Goal: Complete application form

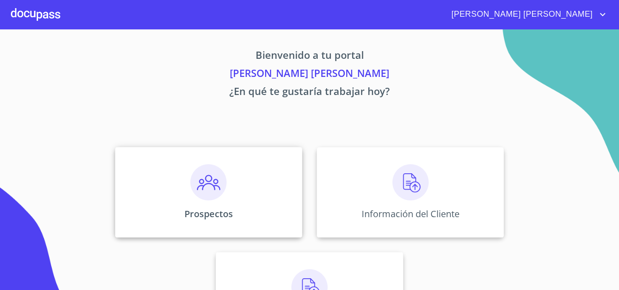
click at [214, 192] on img at bounding box center [208, 182] width 36 height 36
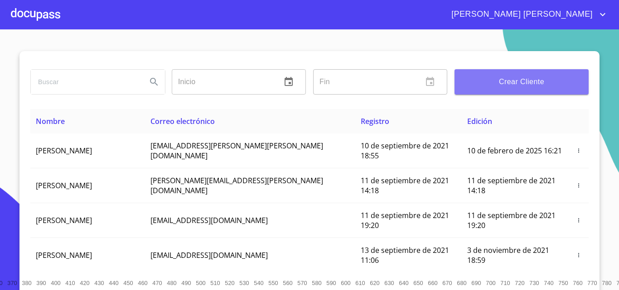
click at [502, 88] on button "Crear Cliente" at bounding box center [521, 81] width 134 height 25
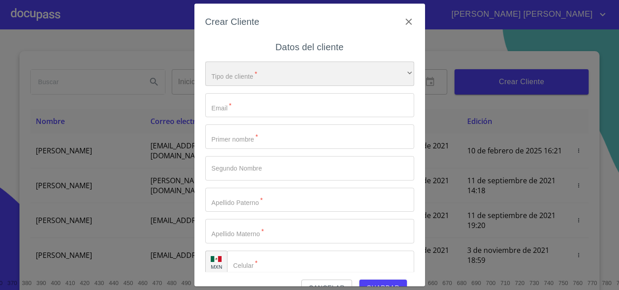
click at [249, 80] on div "​" at bounding box center [309, 74] width 209 height 24
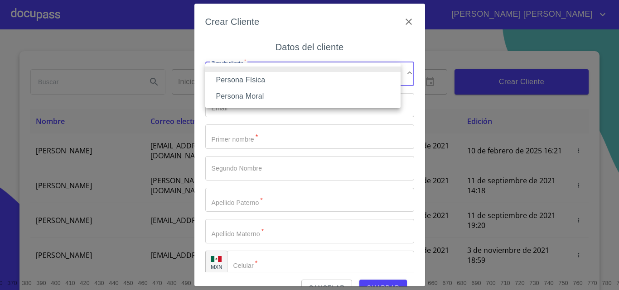
click at [257, 80] on li "Persona Física" at bounding box center [302, 80] width 195 height 16
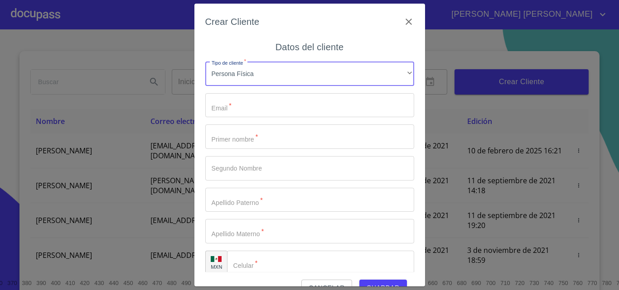
click at [265, 106] on input "Tipo de cliente   *" at bounding box center [309, 105] width 209 height 24
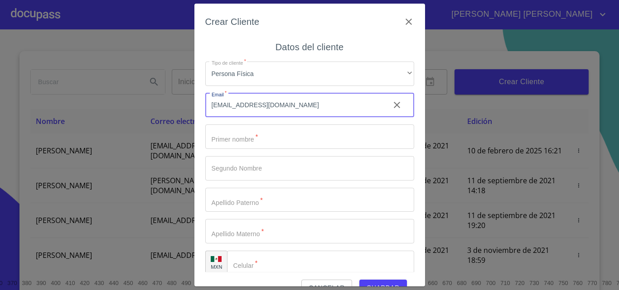
type input "91.ortizsta@gmail.com"
click at [270, 147] on input "Tipo de cliente   *" at bounding box center [309, 137] width 209 height 24
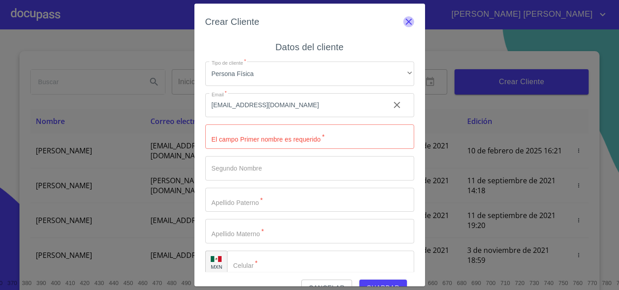
click at [403, 25] on icon "button" at bounding box center [408, 21] width 11 height 11
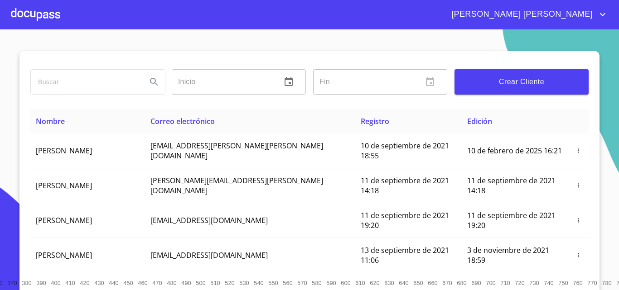
click at [518, 81] on span "Crear Cliente" at bounding box center [522, 82] width 120 height 13
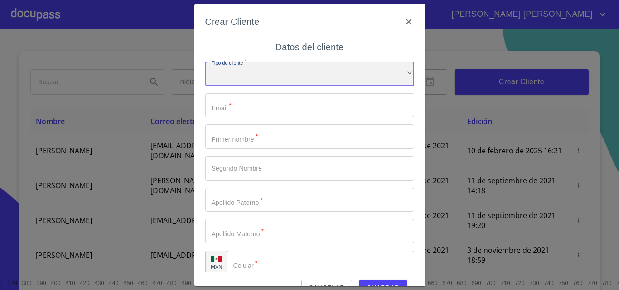
click at [239, 69] on div "​" at bounding box center [309, 74] width 209 height 24
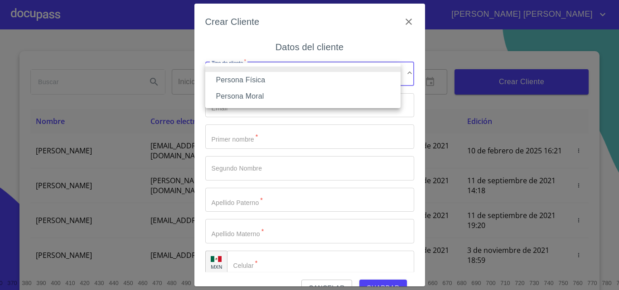
click at [271, 82] on li "Persona Física" at bounding box center [302, 80] width 195 height 16
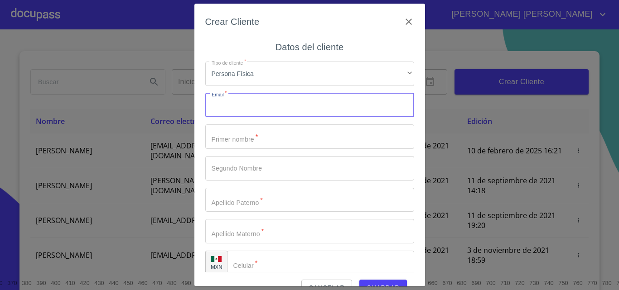
click at [255, 117] on input "Tipo de cliente   *" at bounding box center [309, 105] width 209 height 24
type input "91.ortiz@gmail.com"
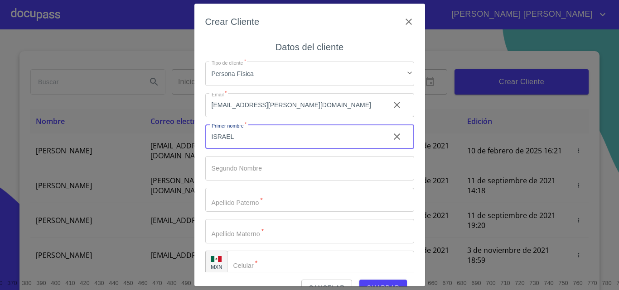
type input "ISRAEL"
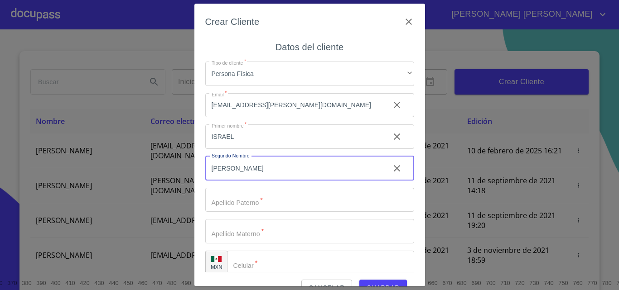
type input "[PERSON_NAME]"
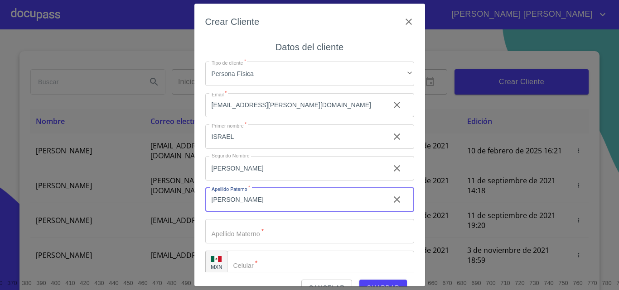
type input "[PERSON_NAME]"
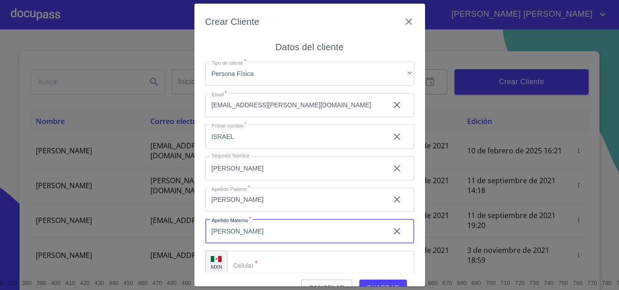
type input "[PERSON_NAME]"
click at [273, 142] on input "ISRAEL" at bounding box center [293, 137] width 177 height 24
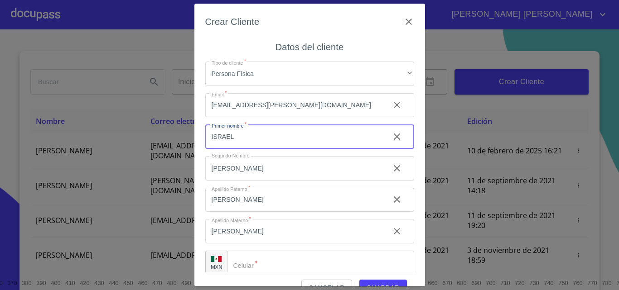
click at [270, 168] on input "[PERSON_NAME]" at bounding box center [293, 168] width 177 height 24
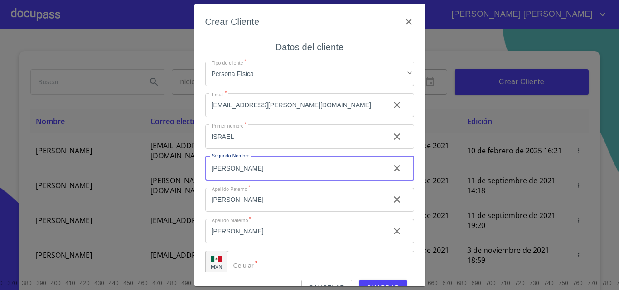
click at [270, 196] on input "[PERSON_NAME]" at bounding box center [293, 200] width 177 height 24
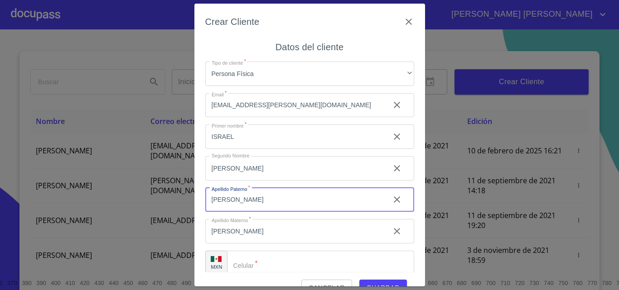
click at [262, 235] on input "[PERSON_NAME]" at bounding box center [293, 231] width 177 height 24
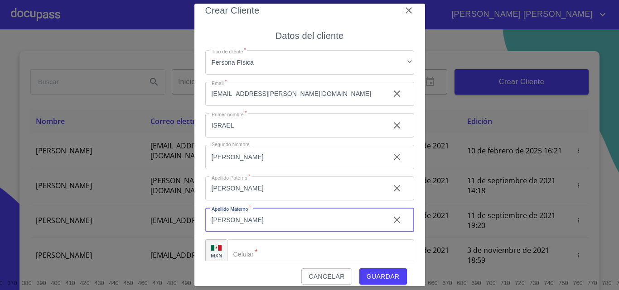
scroll to position [20, 0]
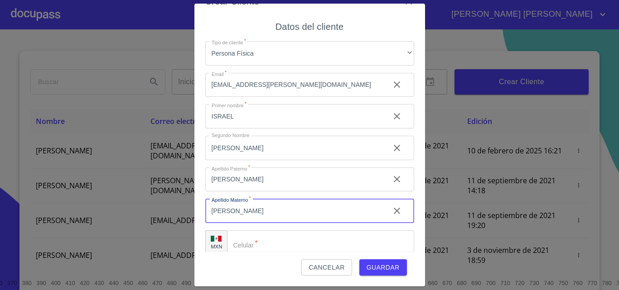
click at [288, 249] on input "Tipo de cliente   *" at bounding box center [320, 243] width 187 height 24
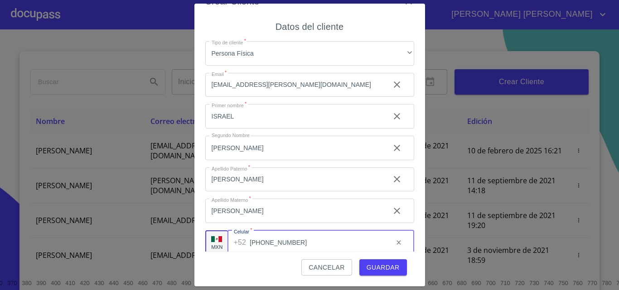
type input "[PHONE_NUMBER]"
click at [374, 274] on button "Guardar" at bounding box center [383, 268] width 48 height 17
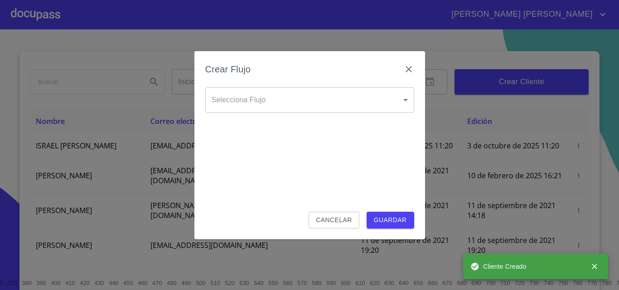
click at [317, 106] on body "NUBIA KARINA Inicio ​ Fin ​ Crear Cliente Nombre Correo electrónico Registro Ed…" at bounding box center [309, 145] width 619 height 290
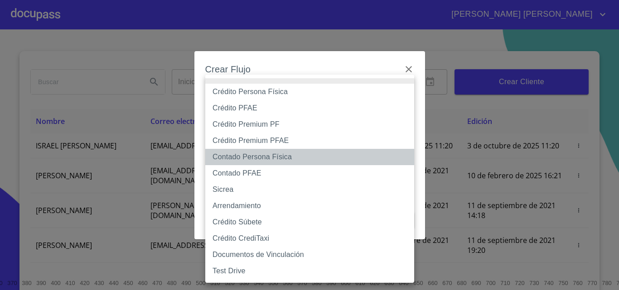
click at [289, 155] on li "Contado Persona Física" at bounding box center [309, 157] width 209 height 16
type input "60bf975b0d9865ccc2471536"
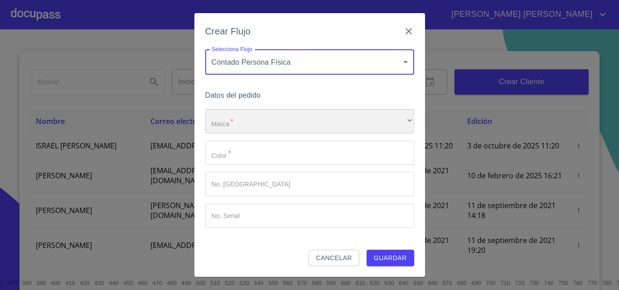
click at [265, 122] on div "​" at bounding box center [309, 121] width 209 height 24
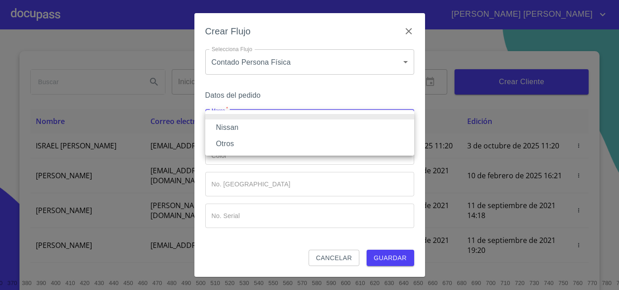
click at [256, 126] on li "Nissan" at bounding box center [309, 128] width 209 height 16
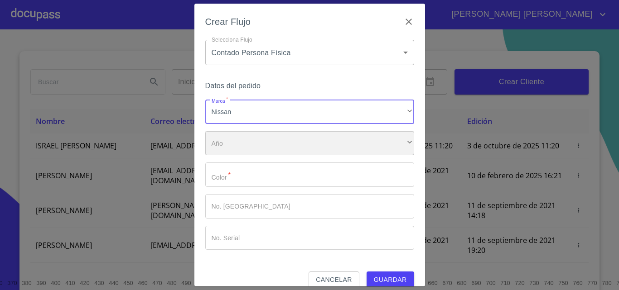
click at [258, 152] on div "​" at bounding box center [309, 143] width 209 height 24
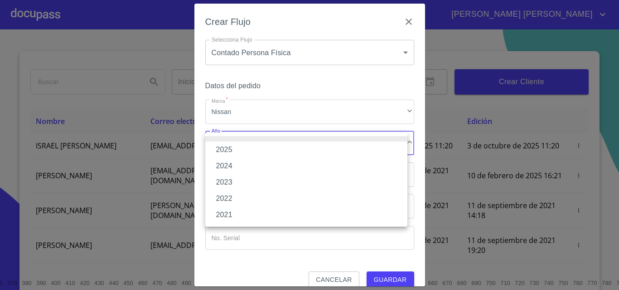
click at [256, 147] on li "2025" at bounding box center [306, 150] width 202 height 16
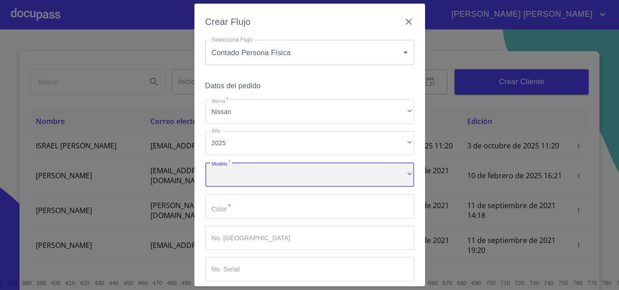
click at [261, 174] on div "​" at bounding box center [309, 175] width 209 height 24
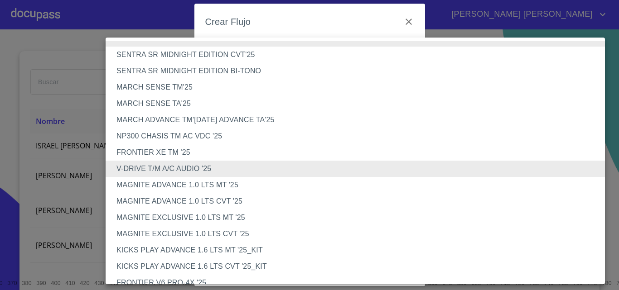
scroll to position [236, 0]
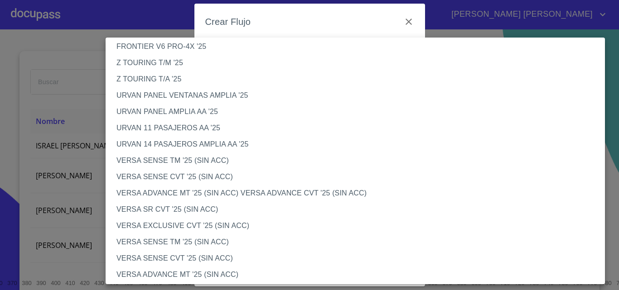
click at [201, 164] on li "VERSA SENSE TM '25 (SIN ACC)" at bounding box center [359, 161] width 506 height 16
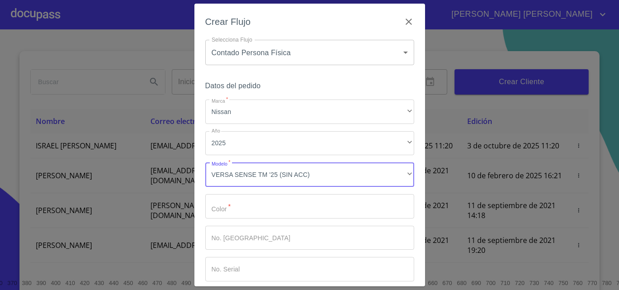
click at [253, 212] on input "Marca   *" at bounding box center [309, 206] width 209 height 24
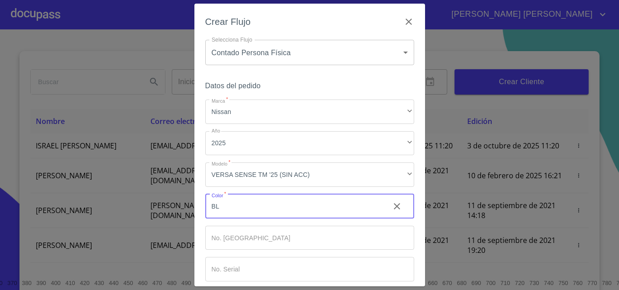
type input "B"
click at [251, 213] on input "Marca   *" at bounding box center [309, 206] width 209 height 24
click at [269, 211] on input "Marca   *" at bounding box center [309, 206] width 209 height 24
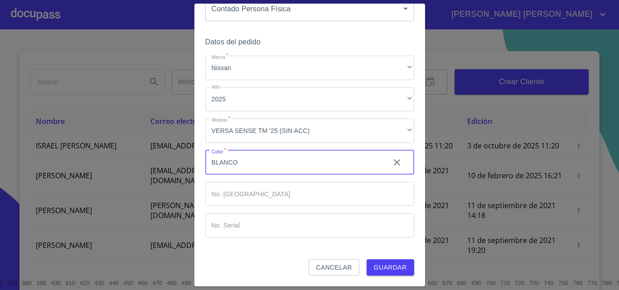
type input "BLANCO"
click at [384, 271] on span "Guardar" at bounding box center [390, 267] width 33 height 11
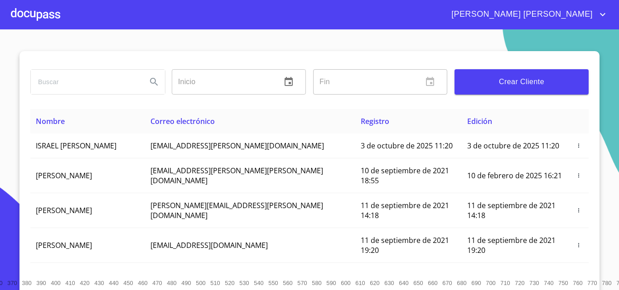
click at [42, 11] on div at bounding box center [35, 14] width 49 height 29
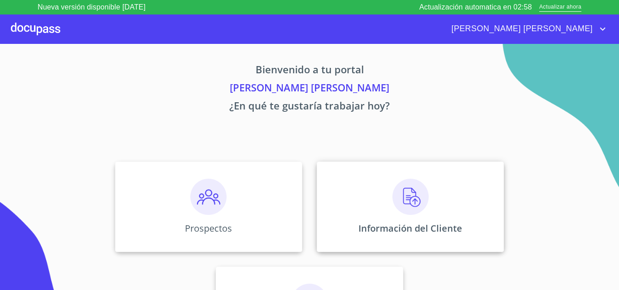
click at [439, 198] on div "Información del Cliente" at bounding box center [410, 207] width 187 height 91
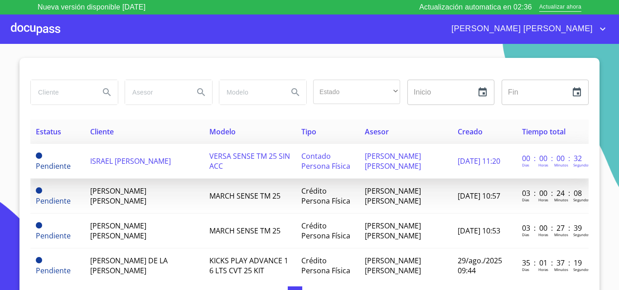
click at [150, 168] on td "ISRAEL [PERSON_NAME]" at bounding box center [144, 161] width 119 height 35
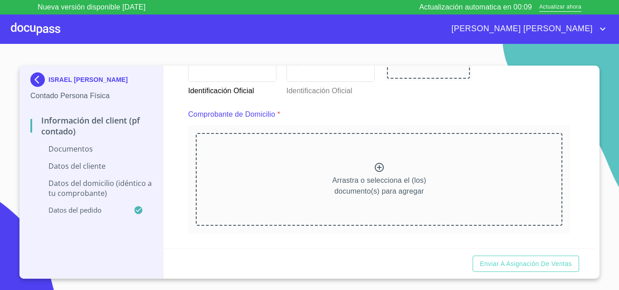
scroll to position [453, 0]
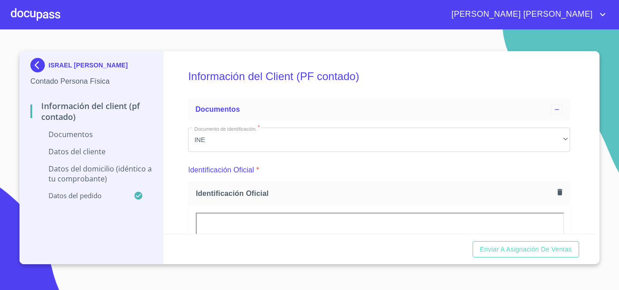
click at [200, 170] on p "Identificación Oficial" at bounding box center [221, 170] width 66 height 11
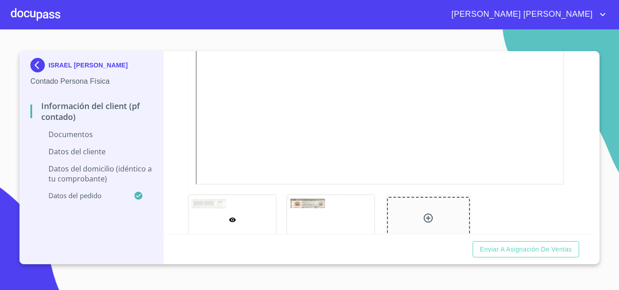
scroll to position [453, 0]
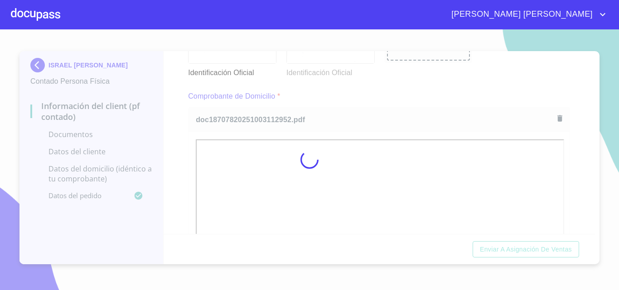
click at [617, 71] on div at bounding box center [309, 159] width 619 height 261
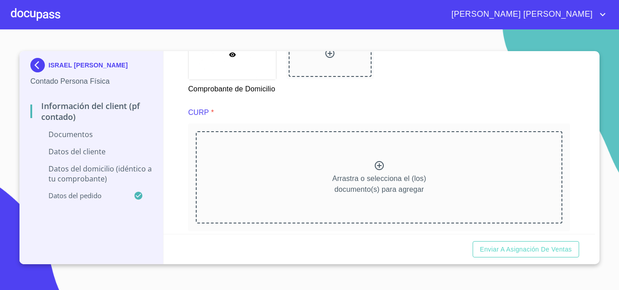
scroll to position [951, 0]
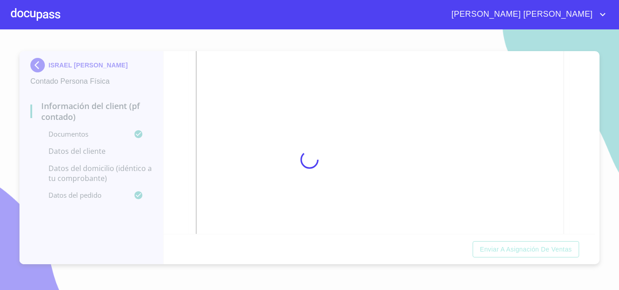
click at [602, 86] on div at bounding box center [309, 159] width 619 height 261
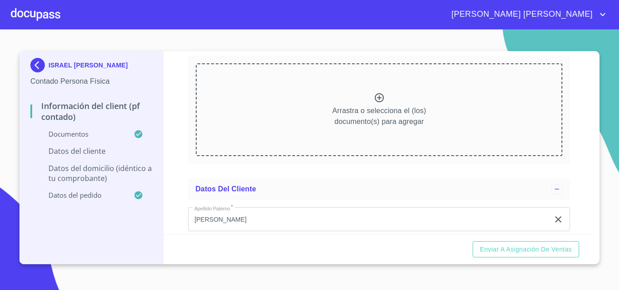
scroll to position [1268, 0]
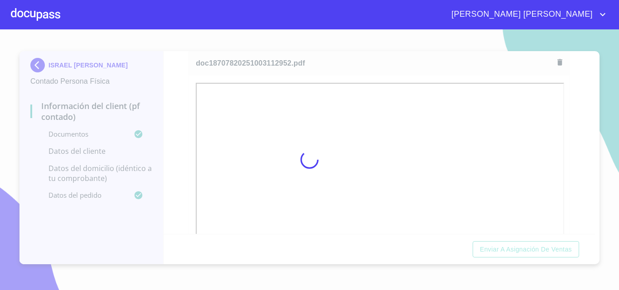
click at [596, 108] on div at bounding box center [309, 159] width 619 height 261
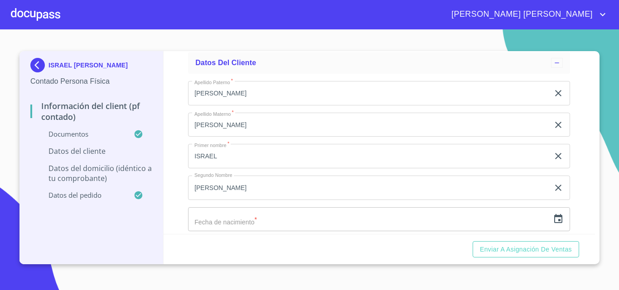
scroll to position [1721, 0]
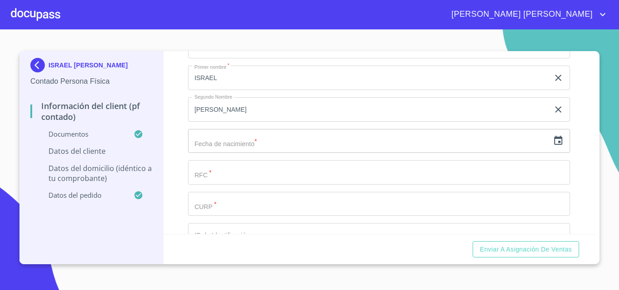
click at [259, 153] on input "text" at bounding box center [368, 141] width 361 height 24
click at [555, 145] on icon "button" at bounding box center [558, 140] width 8 height 9
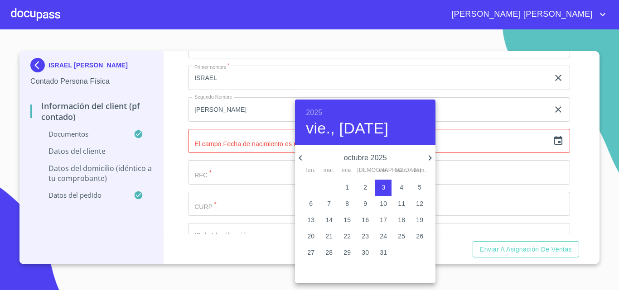
click at [320, 114] on h6 "2025" at bounding box center [314, 112] width 16 height 13
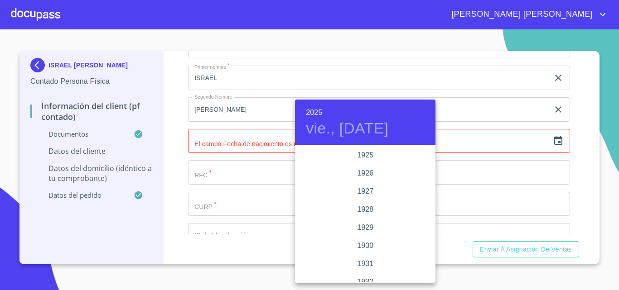
scroll to position [1758, 0]
click at [359, 190] on div "2024" at bounding box center [365, 192] width 140 height 18
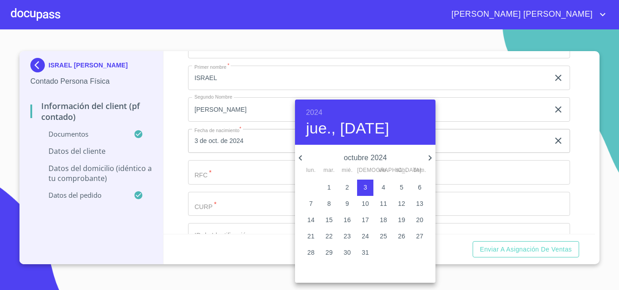
click at [431, 159] on icon "button" at bounding box center [429, 158] width 11 height 11
click at [313, 109] on h6 "2024" at bounding box center [314, 112] width 16 height 13
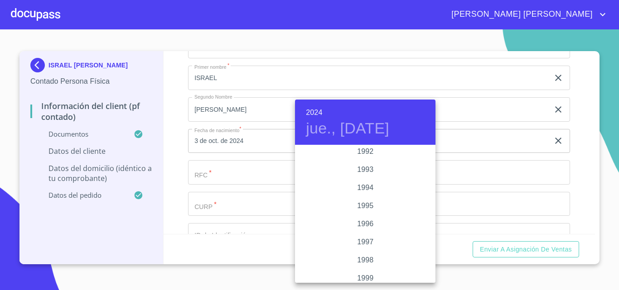
scroll to position [1196, 0]
click at [368, 151] on div "1991" at bounding box center [365, 155] width 140 height 18
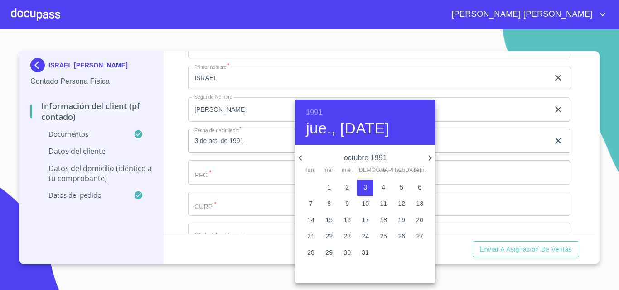
click at [429, 157] on icon "button" at bounding box center [429, 158] width 11 height 11
click at [300, 155] on icon "button" at bounding box center [300, 158] width 11 height 11
click at [327, 252] on p "24" at bounding box center [328, 252] width 7 height 9
type input "24 de sep. de 1991"
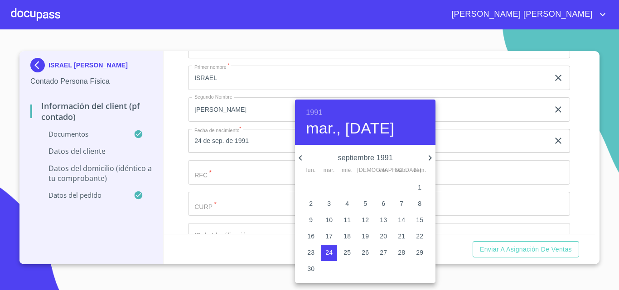
click at [508, 193] on div at bounding box center [309, 145] width 619 height 290
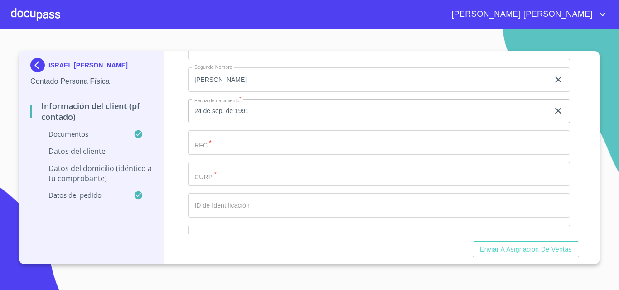
scroll to position [1767, 0]
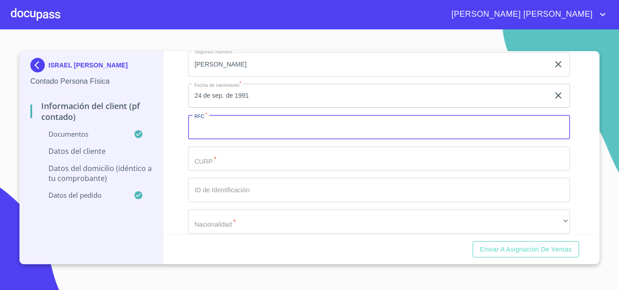
click at [242, 133] on input "Documento de identificación.   *" at bounding box center [379, 127] width 382 height 24
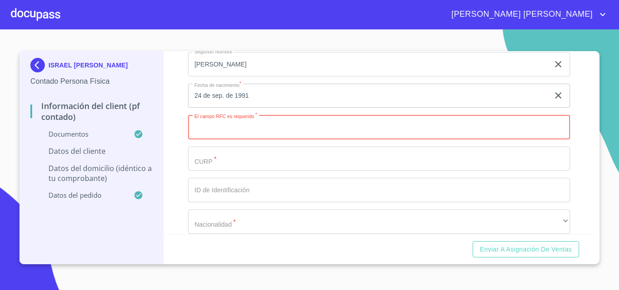
scroll to position [1812, 0]
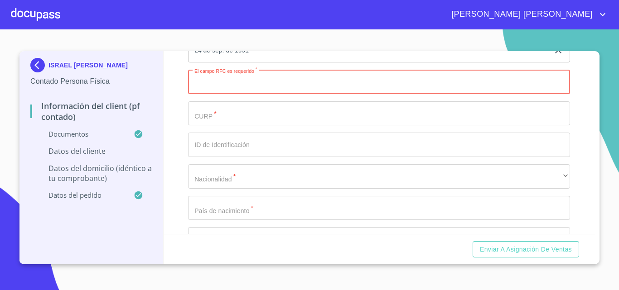
click at [234, 125] on input "Documento de identificación.   *" at bounding box center [379, 113] width 382 height 24
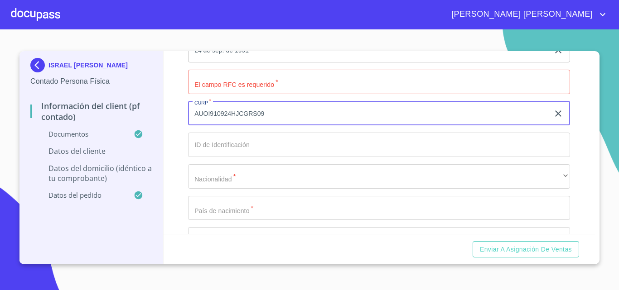
type input "AUOI910924HJCGRS09"
click at [265, 155] on input "Documento de identificación.   *" at bounding box center [379, 145] width 382 height 24
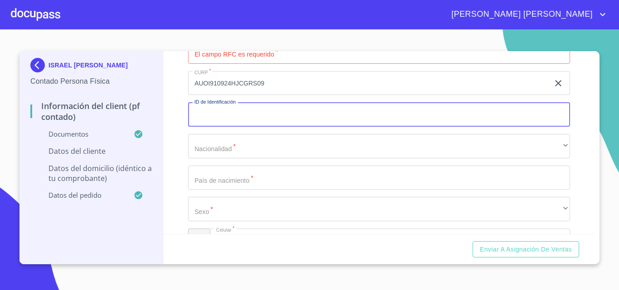
scroll to position [1857, 0]
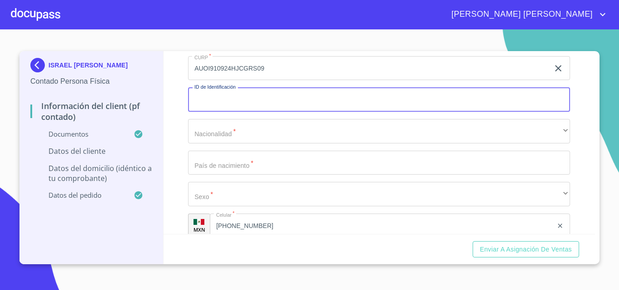
click at [271, 157] on div "Apellido Paterno   * AGUILAR ​ Apellido Materno   * ORTIZ ​ Primer nombre   * I…" at bounding box center [379, 53] width 382 height 386
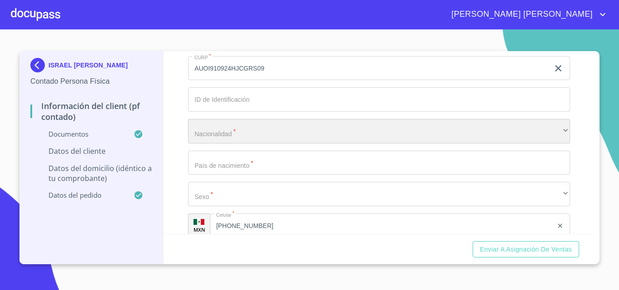
click at [269, 144] on div "​" at bounding box center [379, 131] width 382 height 24
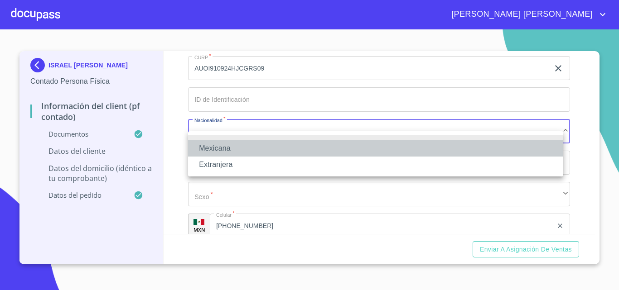
click at [236, 149] on li "Mexicana" at bounding box center [375, 148] width 375 height 16
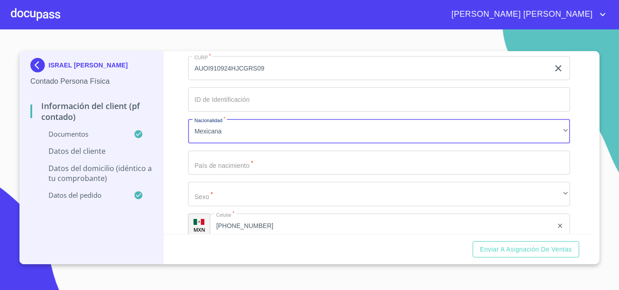
click at [262, 175] on input "Documento de identificación.   *" at bounding box center [379, 163] width 382 height 24
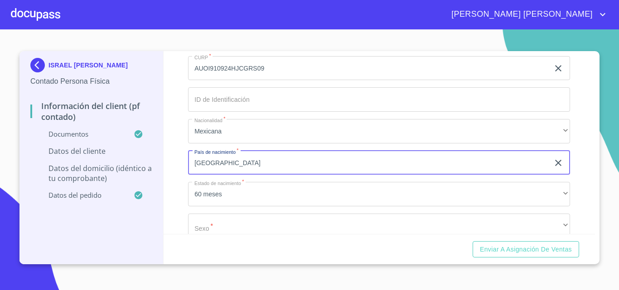
type input "[GEOGRAPHIC_DATA]"
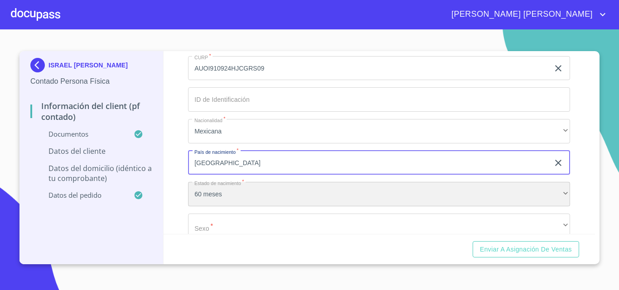
click at [193, 194] on div "60 meses" at bounding box center [379, 194] width 382 height 24
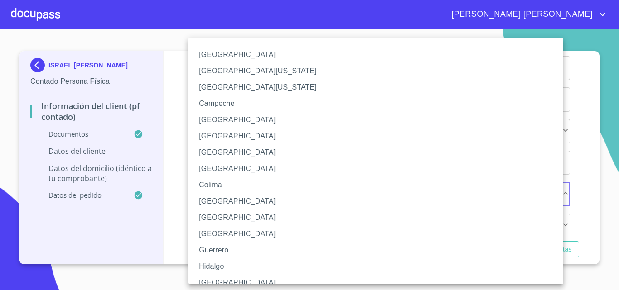
click at [174, 169] on div at bounding box center [309, 145] width 619 height 290
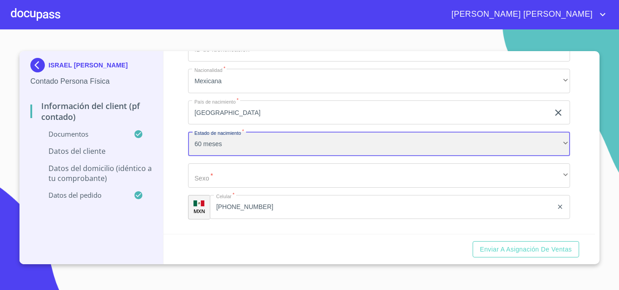
scroll to position [1993, 0]
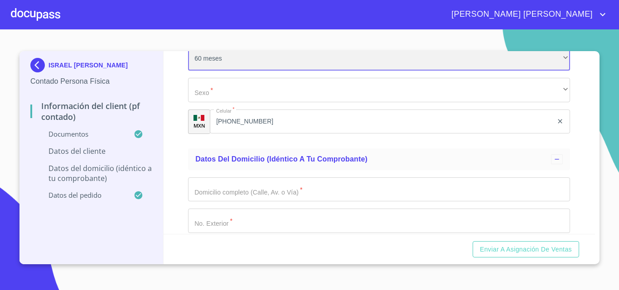
click at [228, 71] on div "60 meses" at bounding box center [379, 58] width 382 height 24
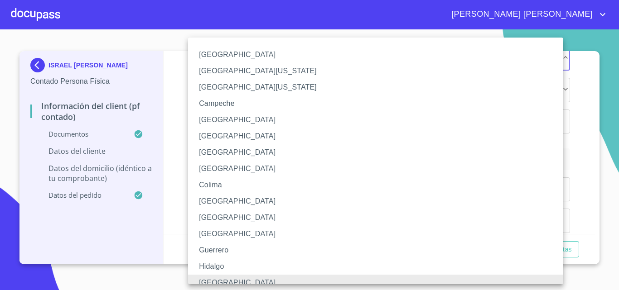
scroll to position [7, 0]
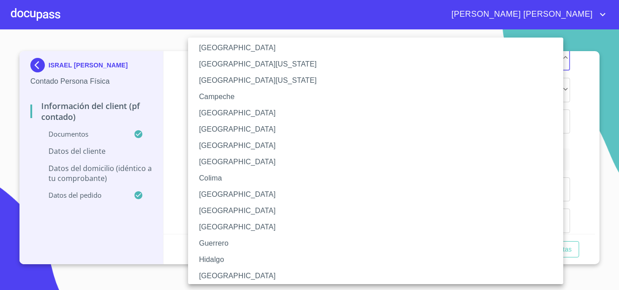
click at [208, 276] on li "[GEOGRAPHIC_DATA]" at bounding box center [379, 276] width 382 height 16
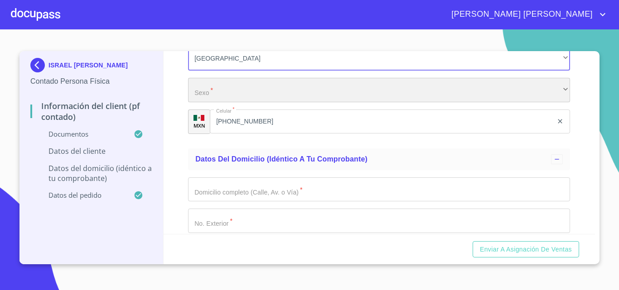
click at [225, 96] on div "​" at bounding box center [379, 90] width 382 height 24
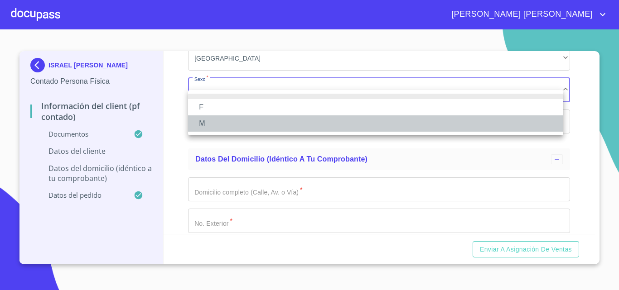
click at [225, 125] on li "M" at bounding box center [375, 124] width 375 height 16
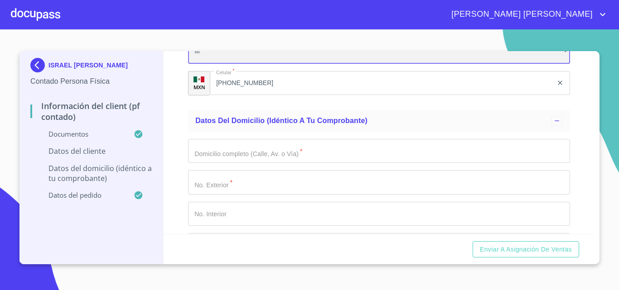
scroll to position [2084, 0]
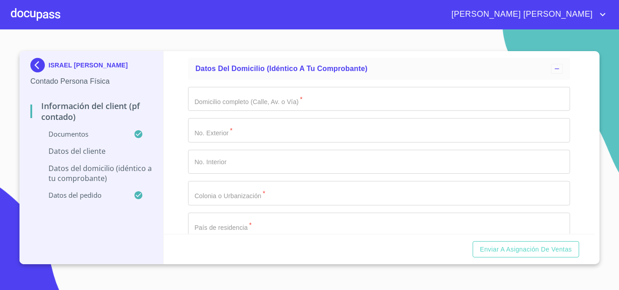
click at [278, 102] on input "Documento de identificación.   *" at bounding box center [379, 99] width 382 height 24
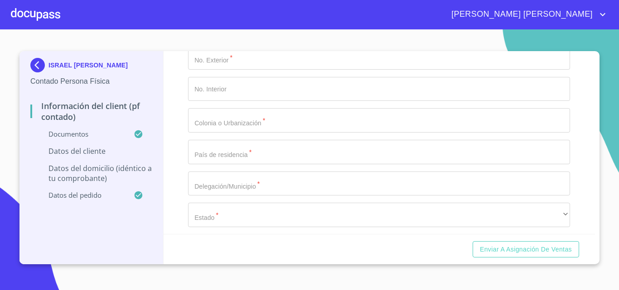
scroll to position [2066, 0]
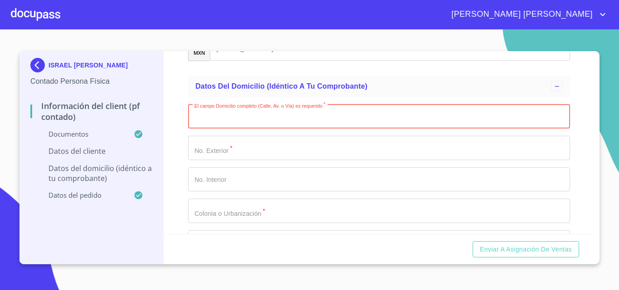
click at [31, 68] on img at bounding box center [39, 65] width 18 height 14
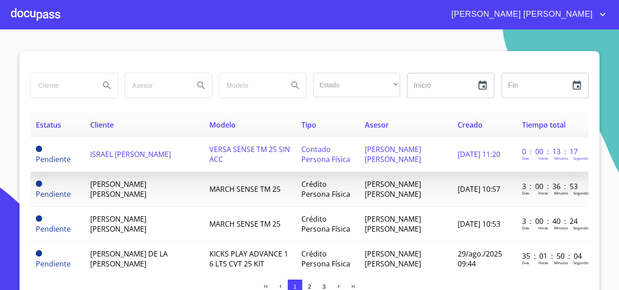
drag, startPoint x: 309, startPoint y: 150, endPoint x: 301, endPoint y: 149, distance: 8.3
click at [301, 149] on span "Contado Persona Física" at bounding box center [325, 155] width 49 height 20
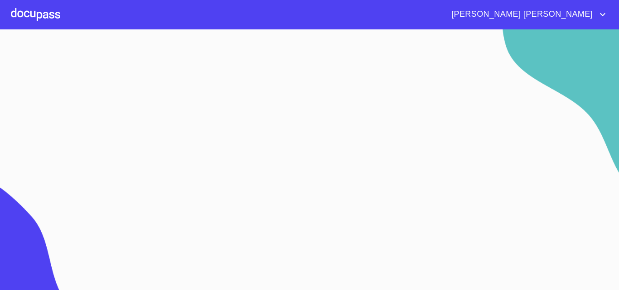
click at [32, 21] on div at bounding box center [35, 14] width 49 height 29
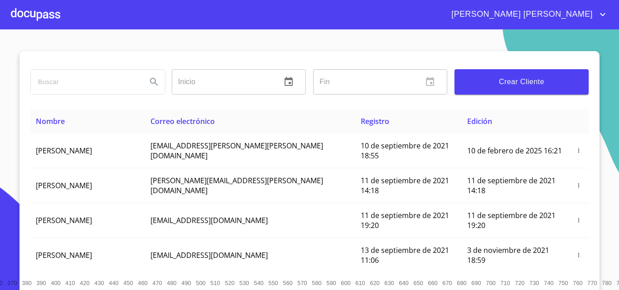
click at [81, 78] on input "search" at bounding box center [85, 82] width 109 height 24
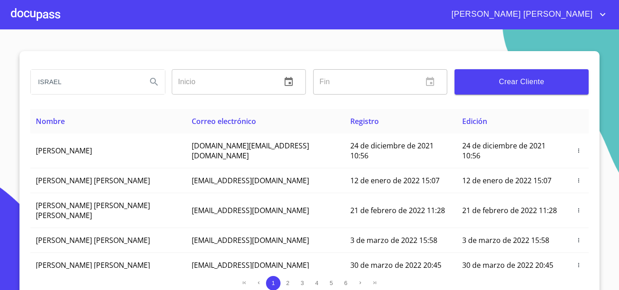
click at [101, 84] on input "ISRAEL" at bounding box center [85, 82] width 109 height 24
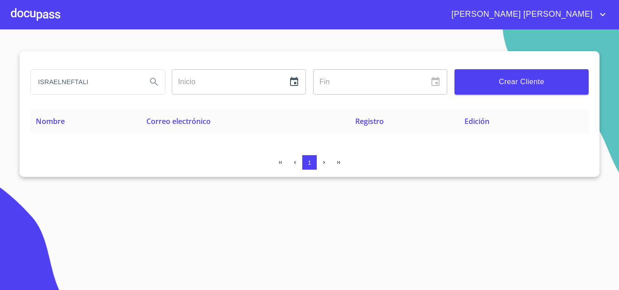
drag, startPoint x: 126, startPoint y: 81, endPoint x: 0, endPoint y: 70, distance: 126.4
click at [0, 70] on section "ISRAELNEFTALI Inicio ​ Fin ​ Crear Cliente Nombre Correo electrónico Registro E…" at bounding box center [309, 159] width 619 height 261
click at [61, 83] on input "ISRAELNEFTALI" at bounding box center [85, 82] width 109 height 24
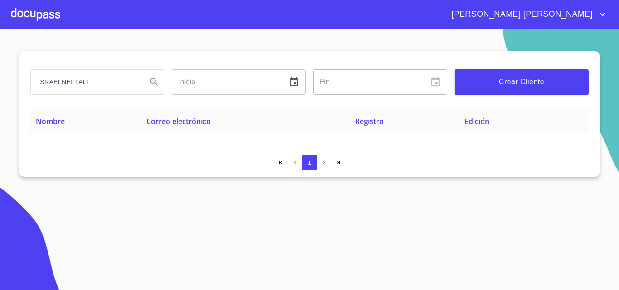
click at [99, 88] on input "ISRAELNEFTALI" at bounding box center [85, 82] width 109 height 24
click at [62, 83] on input "ISRAELNEFTALI" at bounding box center [85, 82] width 109 height 24
type input "ISRAEL NEFTALI"
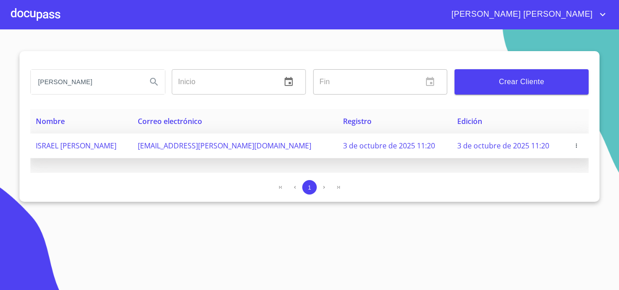
click at [573, 145] on icon "button" at bounding box center [576, 146] width 6 height 6
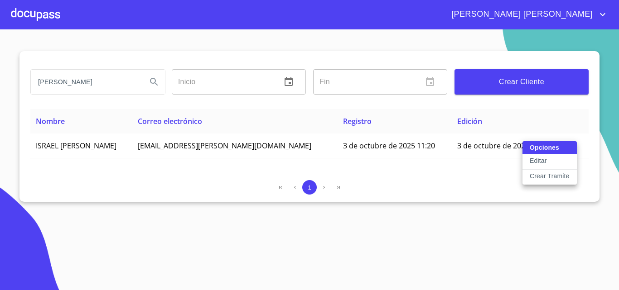
click at [558, 162] on button "Editar" at bounding box center [549, 161] width 54 height 15
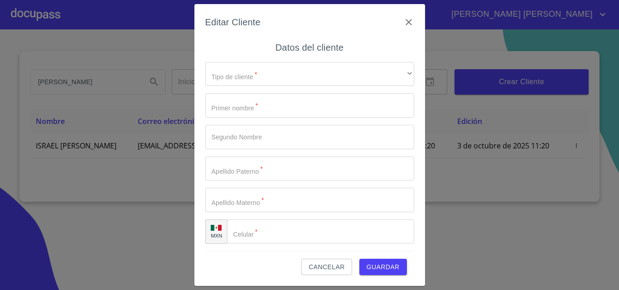
type input "ISRAEL"
type input "[PERSON_NAME]"
type input "[PHONE_NUMBER]"
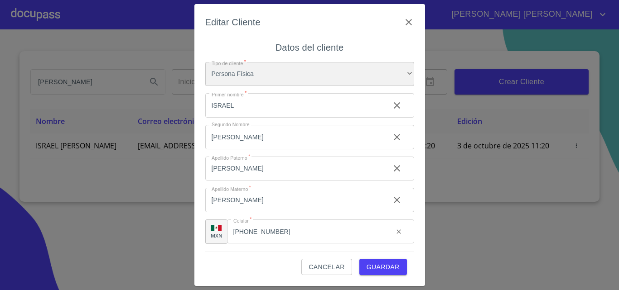
click at [268, 79] on div "Persona Física" at bounding box center [309, 74] width 209 height 24
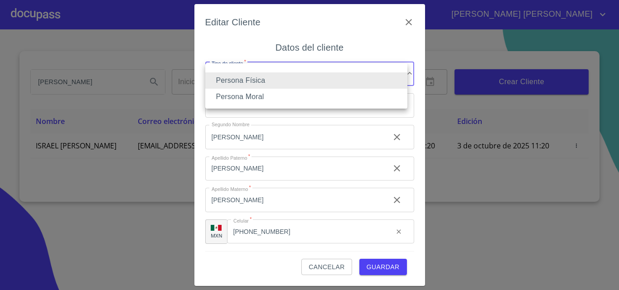
click at [267, 80] on li "Persona Física" at bounding box center [306, 80] width 202 height 16
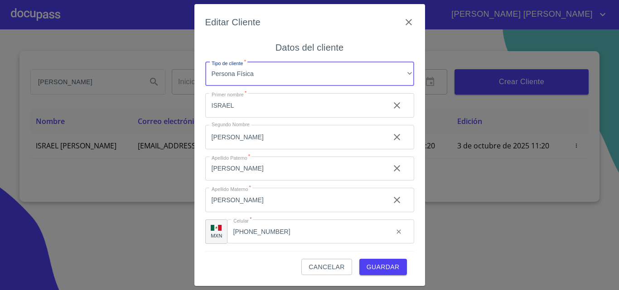
click at [372, 267] on span "Guardar" at bounding box center [382, 267] width 33 height 11
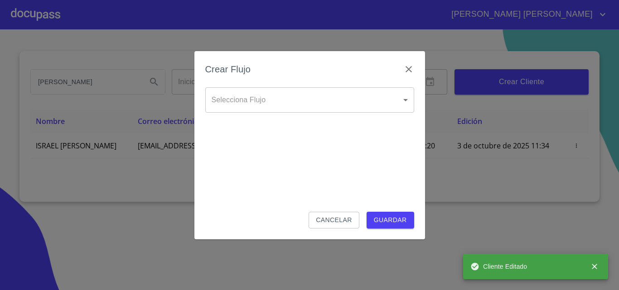
click at [287, 90] on body "NUBIA KARINA ISRAEL NEFTALI Inicio ​ Fin ​ Crear Cliente Nombre Correo electrón…" at bounding box center [309, 145] width 619 height 290
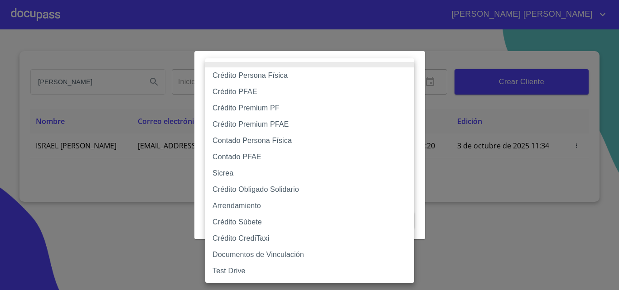
click at [273, 80] on li "Crédito Persona Física" at bounding box center [309, 75] width 209 height 16
type input "6009fb3c7d1714eb8809aa97"
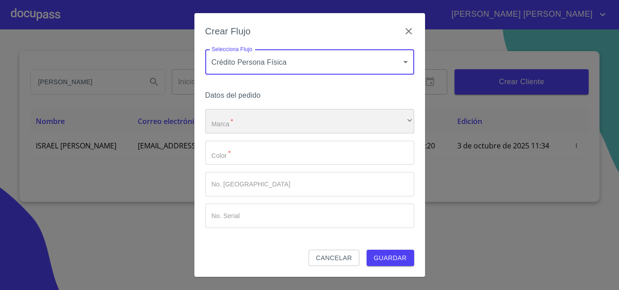
click at [279, 124] on div "​" at bounding box center [309, 121] width 209 height 24
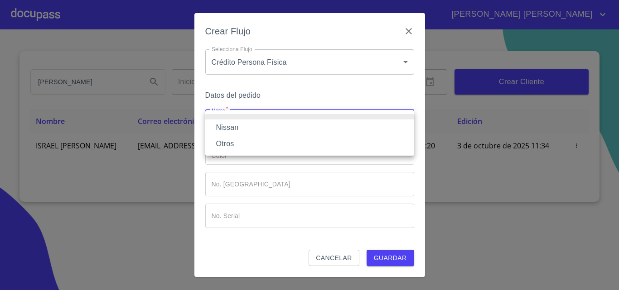
click at [268, 127] on li "Nissan" at bounding box center [309, 128] width 209 height 16
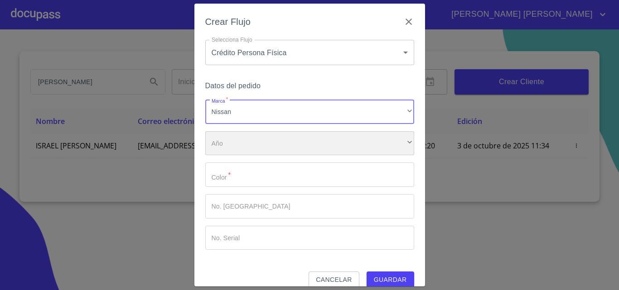
click at [267, 135] on div "​" at bounding box center [309, 143] width 209 height 24
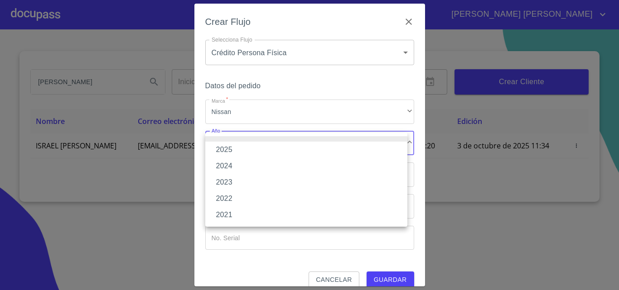
click at [258, 149] on li "2025" at bounding box center [306, 150] width 202 height 16
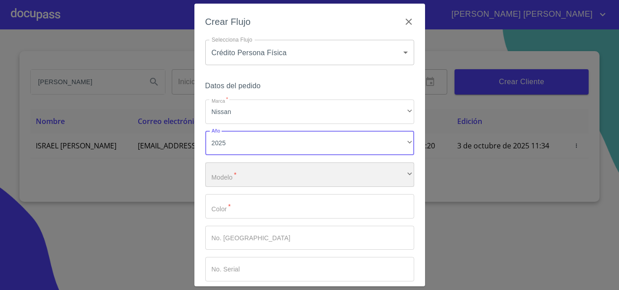
click at [261, 169] on div "​" at bounding box center [309, 175] width 209 height 24
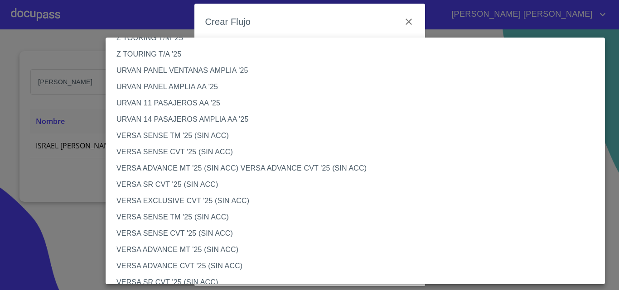
scroll to position [272, 0]
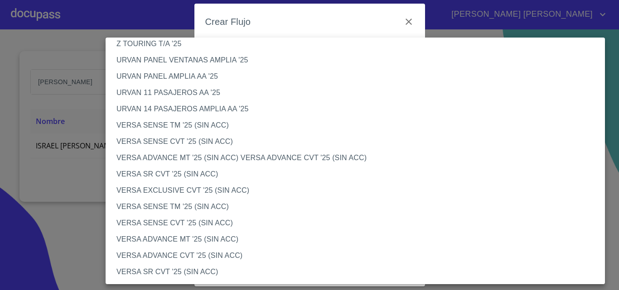
click at [188, 125] on li "VERSA SENSE TM '25 (SIN ACC)" at bounding box center [359, 125] width 506 height 16
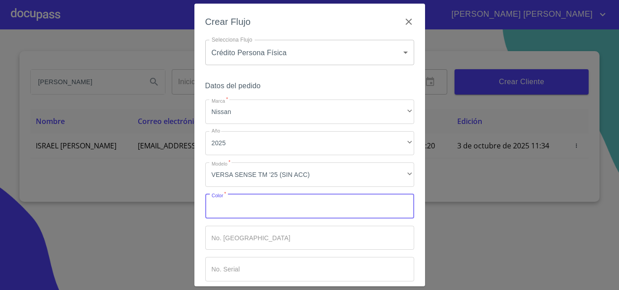
click at [260, 215] on input "Marca   *" at bounding box center [309, 206] width 209 height 24
type input "BLANCO"
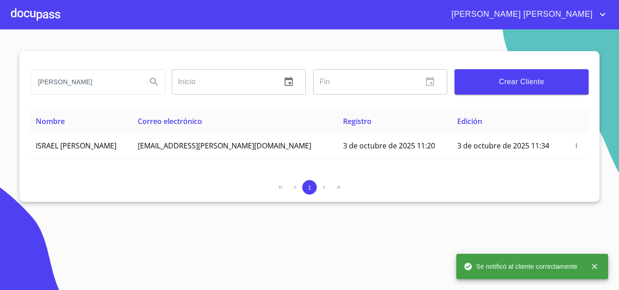
click at [55, 16] on div at bounding box center [35, 14] width 49 height 29
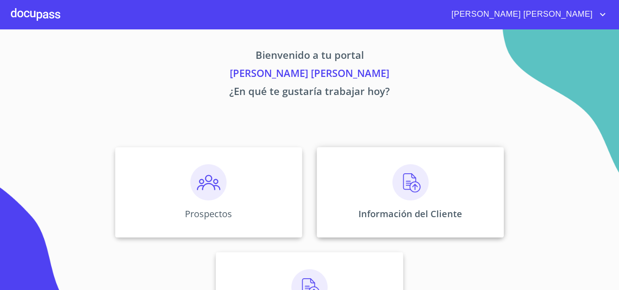
click at [441, 220] on div "Información del Cliente" at bounding box center [410, 192] width 187 height 91
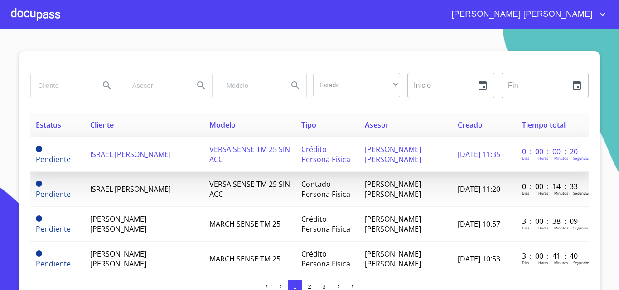
click at [136, 161] on td "ISRAEL [PERSON_NAME]" at bounding box center [144, 154] width 119 height 35
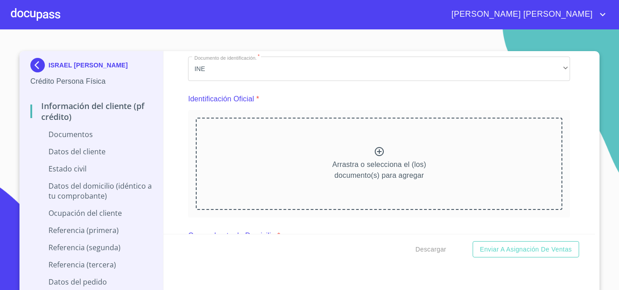
scroll to position [91, 0]
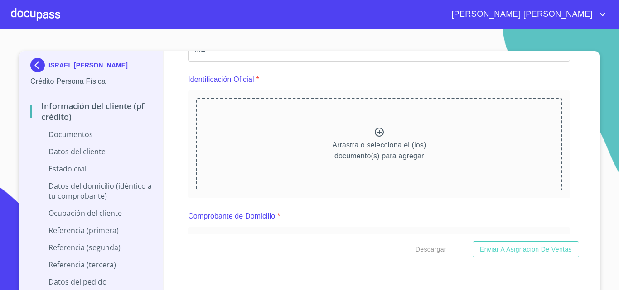
click at [90, 138] on p "Documentos" at bounding box center [91, 135] width 122 height 10
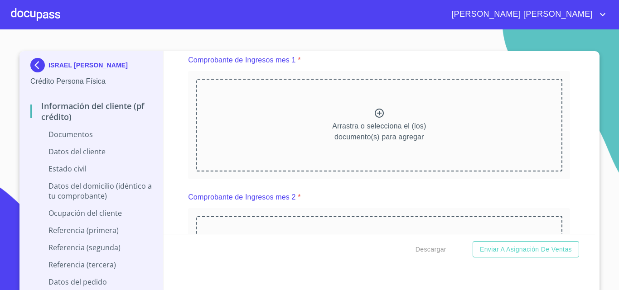
scroll to position [906, 0]
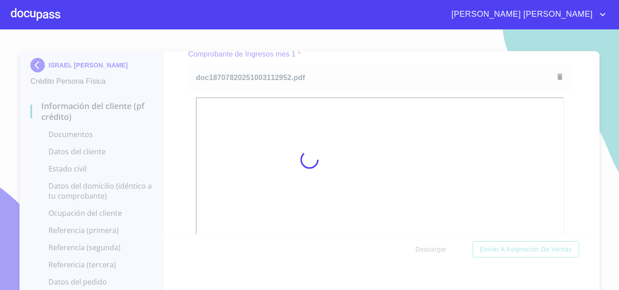
click at [378, 79] on div at bounding box center [309, 159] width 619 height 261
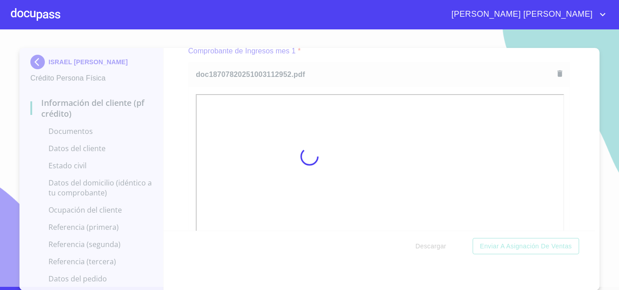
scroll to position [4, 0]
click at [572, 139] on div at bounding box center [309, 156] width 619 height 261
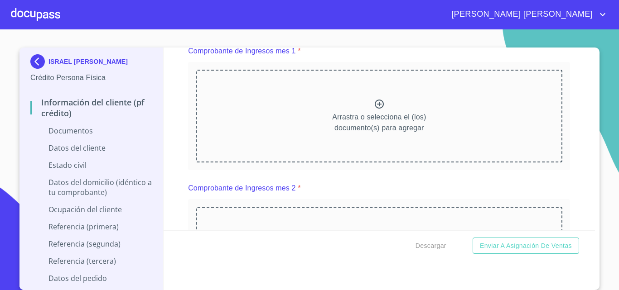
scroll to position [906, 0]
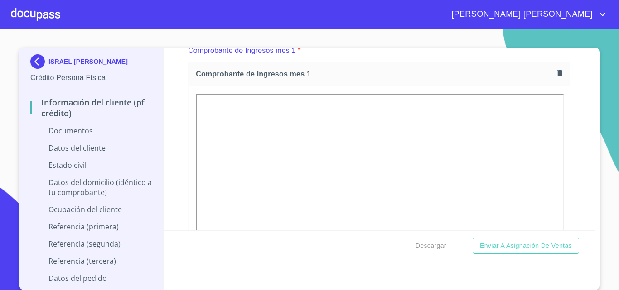
click at [351, 75] on div "Comprobante de Ingresos mes 1" at bounding box center [378, 74] width 381 height 24
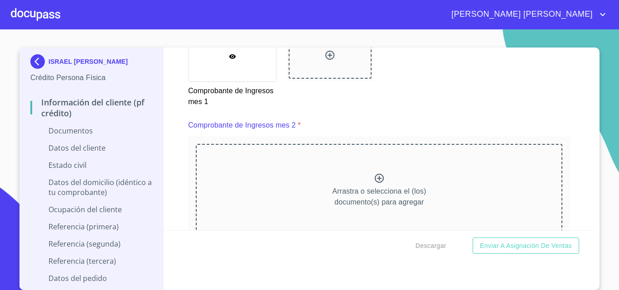
scroll to position [1268, 0]
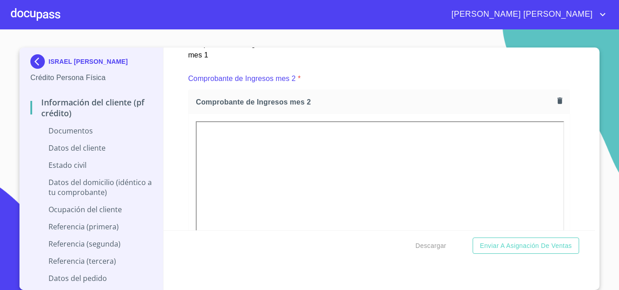
click at [593, 88] on div "[PERSON_NAME] Persona Física Información del cliente (PF crédito) Documentos Da…" at bounding box center [309, 169] width 580 height 243
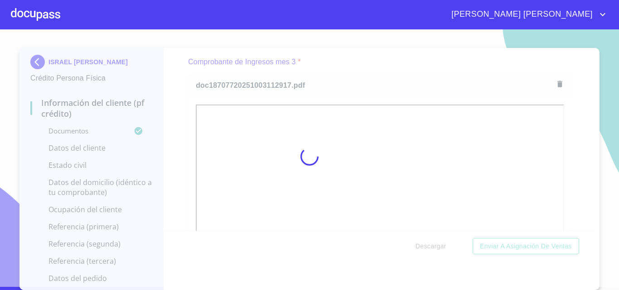
scroll to position [3, 0]
click at [591, 124] on div at bounding box center [309, 156] width 619 height 261
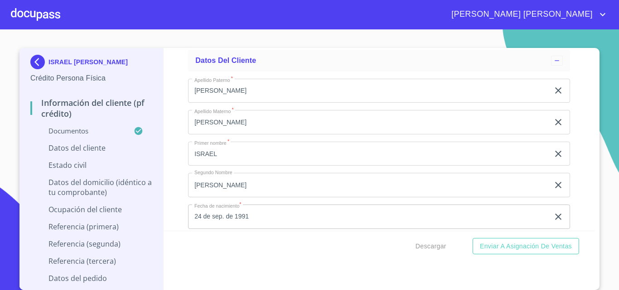
scroll to position [2899, 0]
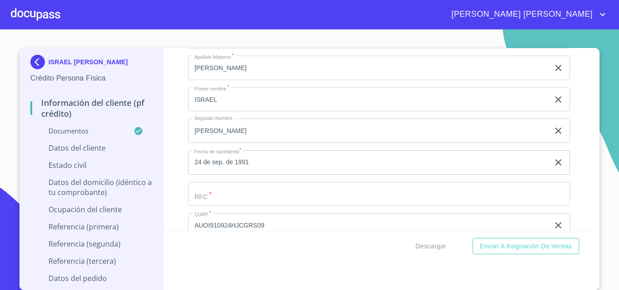
click at [93, 148] on p "Datos del cliente" at bounding box center [91, 148] width 122 height 10
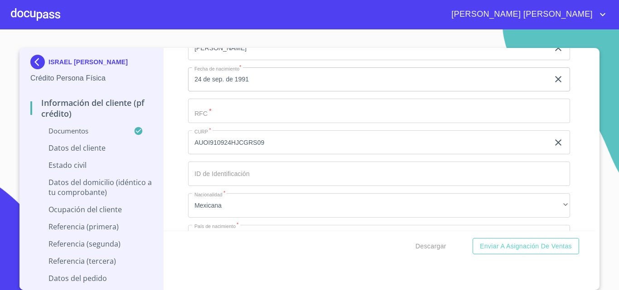
scroll to position [211, 0]
click at [240, 115] on input "Apellido Paterno   *" at bounding box center [379, 113] width 382 height 24
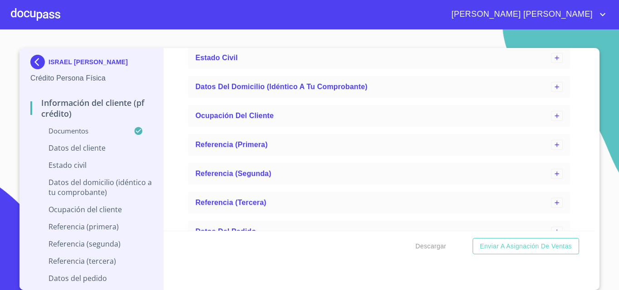
scroll to position [528, 0]
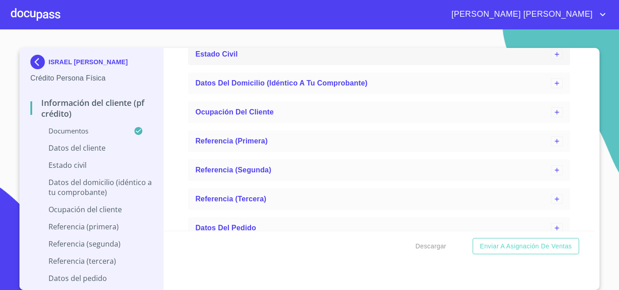
type input "AUOI9109248F8"
click at [553, 53] on icon at bounding box center [556, 54] width 7 height 7
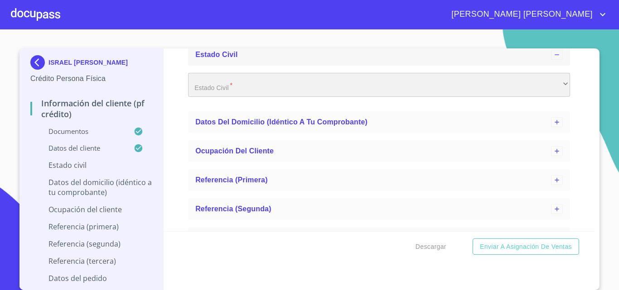
click at [238, 85] on div "​" at bounding box center [379, 85] width 382 height 24
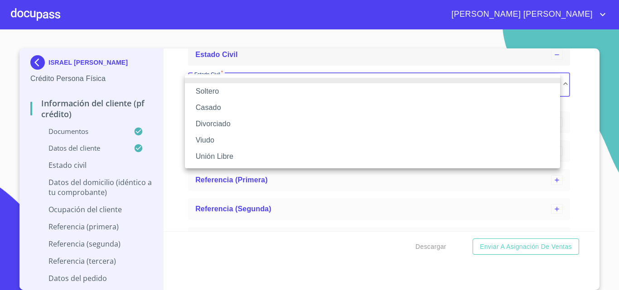
click at [230, 109] on li "Casado" at bounding box center [372, 108] width 375 height 16
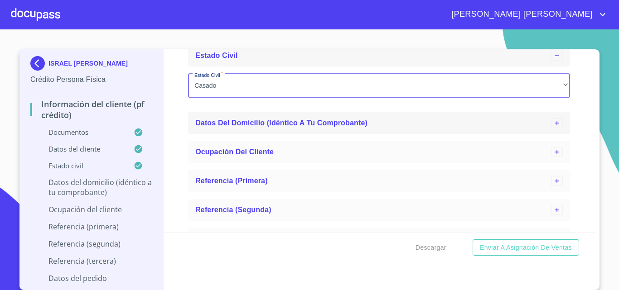
click at [287, 120] on span "Datos del domicilio (idéntico a tu comprobante)" at bounding box center [281, 123] width 172 height 8
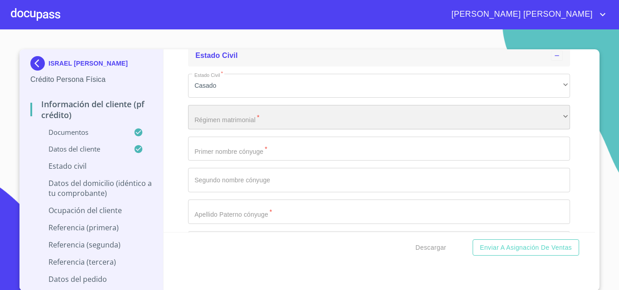
click at [245, 124] on div "​" at bounding box center [379, 117] width 382 height 24
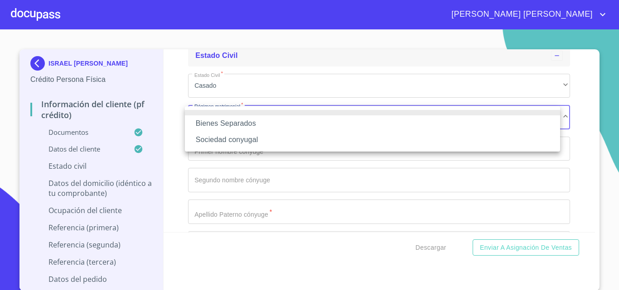
click at [231, 82] on div at bounding box center [309, 145] width 619 height 290
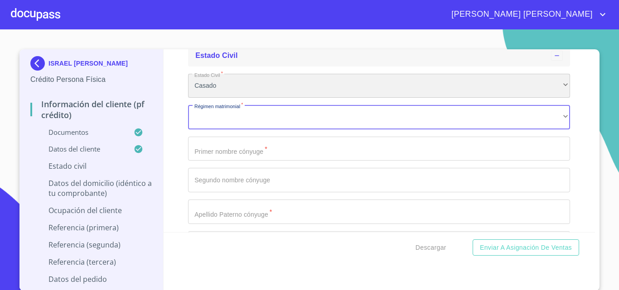
click at [233, 87] on div "Casado" at bounding box center [379, 86] width 382 height 24
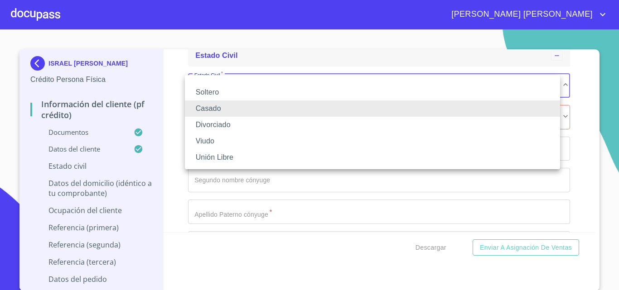
click at [227, 88] on li "Soltero" at bounding box center [372, 92] width 375 height 16
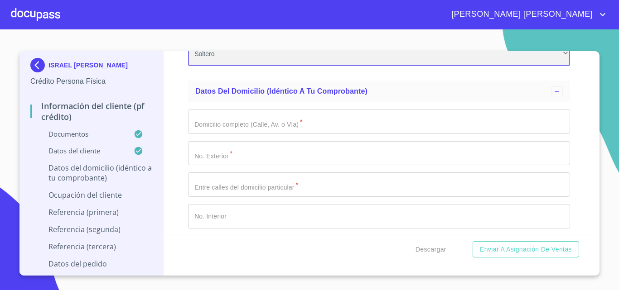
scroll to position [618, 0]
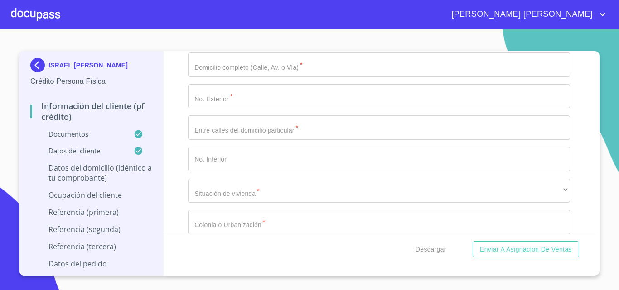
drag, startPoint x: 227, startPoint y: 70, endPoint x: 237, endPoint y: 74, distance: 10.2
click at [228, 70] on input "Apellido Paterno   *" at bounding box center [379, 65] width 382 height 24
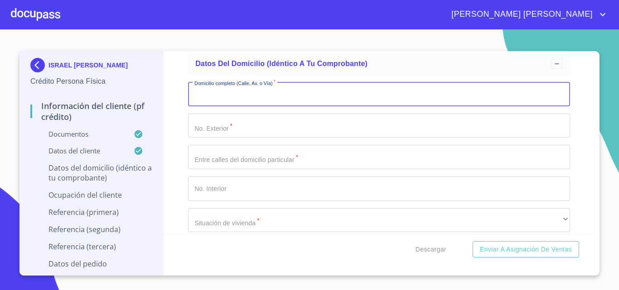
scroll to position [573, 0]
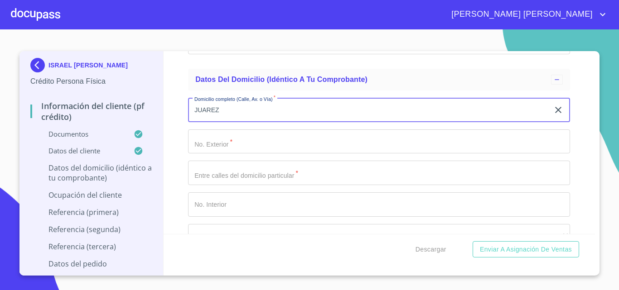
type input "JUAREZ"
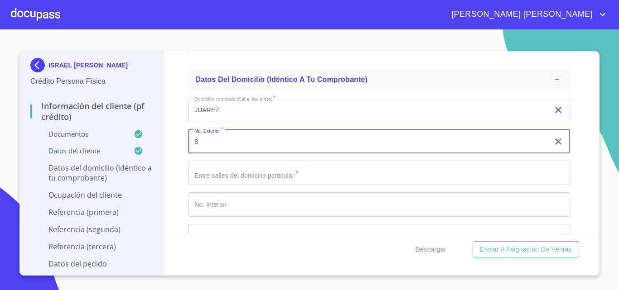
type input "8"
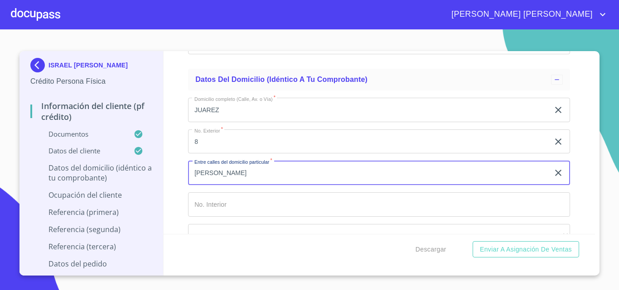
type input "J"
type input "[PERSON_NAME] Y [PERSON_NAME]"
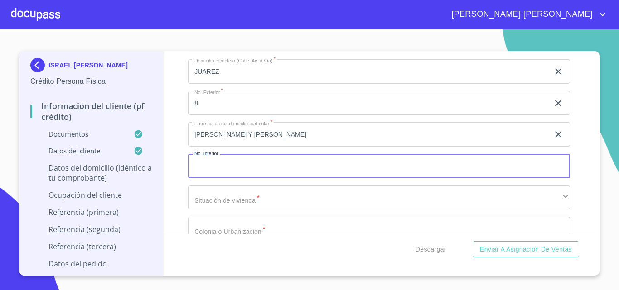
scroll to position [664, 0]
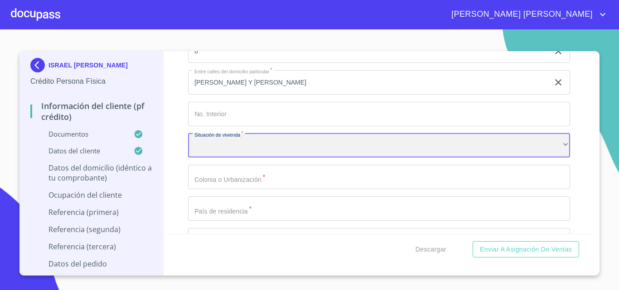
click at [251, 145] on div "​" at bounding box center [379, 146] width 382 height 24
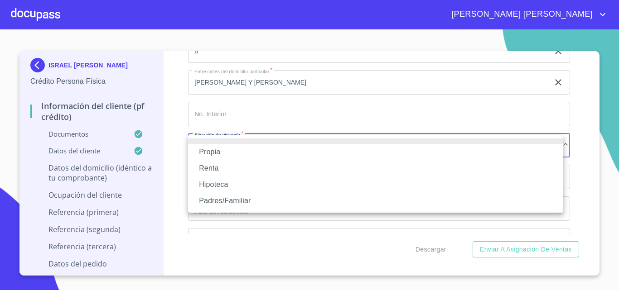
click at [233, 154] on li "Propia" at bounding box center [375, 152] width 375 height 16
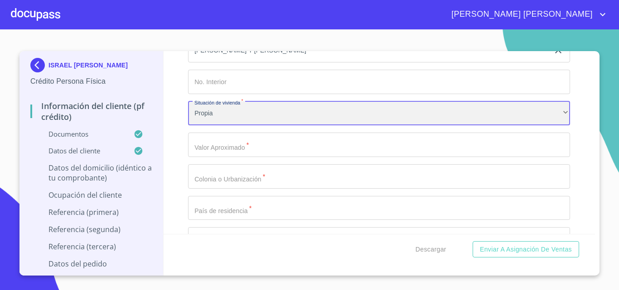
scroll to position [709, 0]
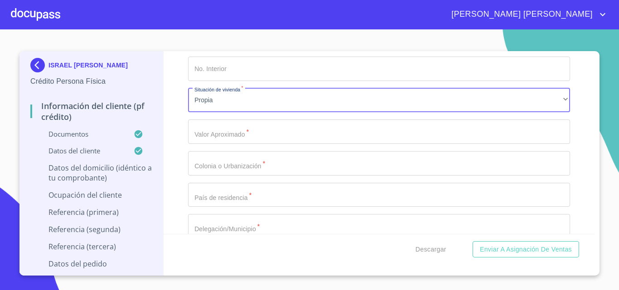
click at [235, 141] on input "Apellido Paterno   *" at bounding box center [379, 132] width 382 height 24
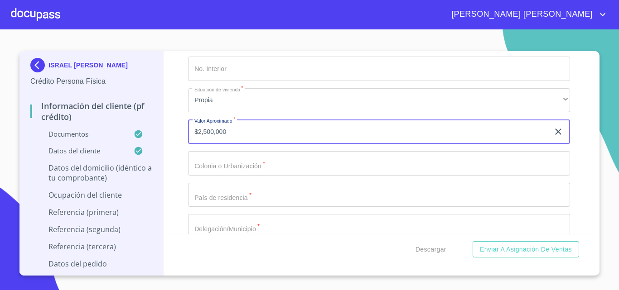
type input "$2,500,000"
click at [250, 164] on input "Apellido Paterno   *" at bounding box center [379, 163] width 382 height 24
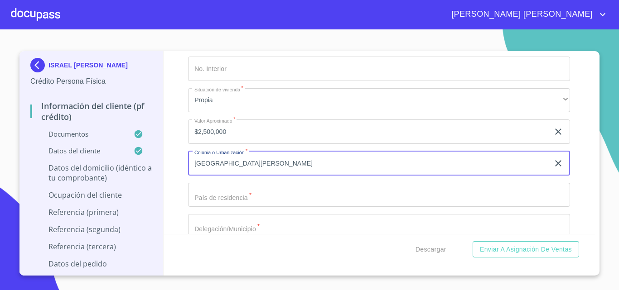
type input "[GEOGRAPHIC_DATA][PERSON_NAME]"
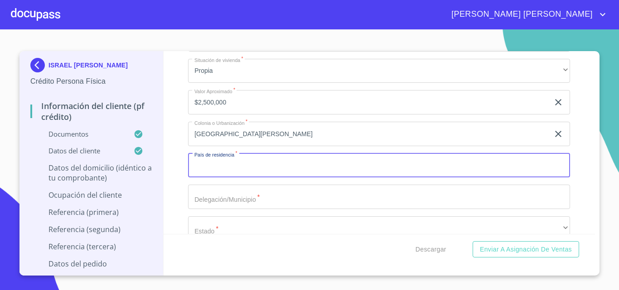
scroll to position [754, 0]
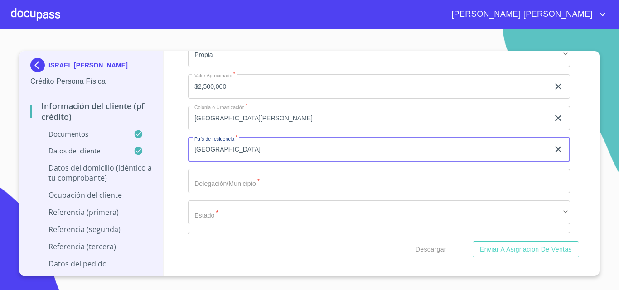
type input "[GEOGRAPHIC_DATA]"
click at [214, 183] on input "Apellido Paterno   *" at bounding box center [379, 181] width 382 height 24
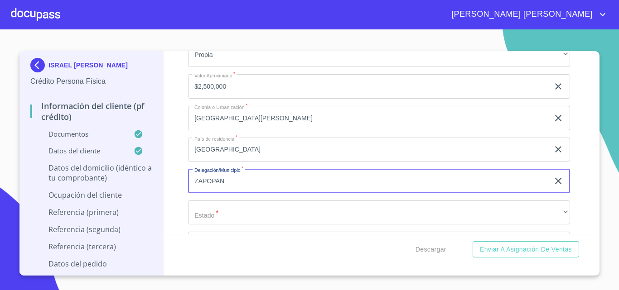
type input "ZAPOPAN"
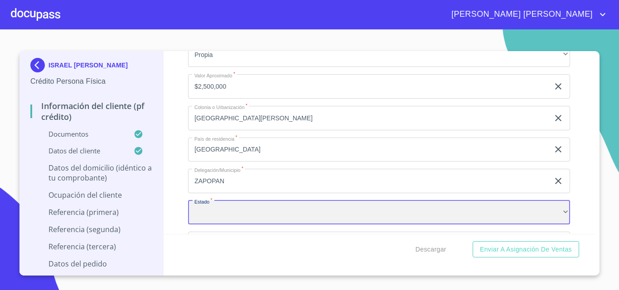
click at [230, 211] on div "​" at bounding box center [379, 213] width 382 height 24
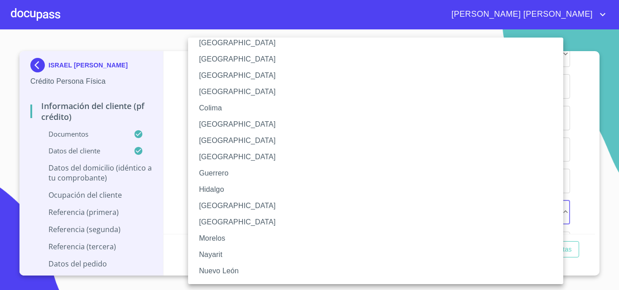
scroll to position [91, 0]
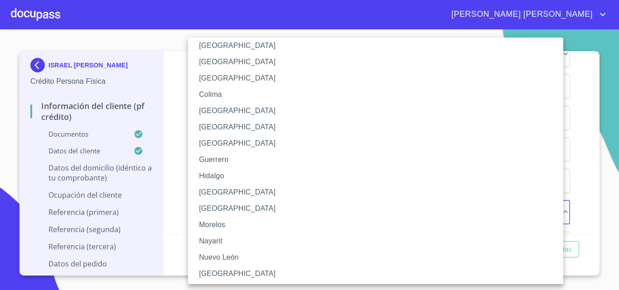
click at [218, 189] on li "[GEOGRAPHIC_DATA]" at bounding box center [379, 192] width 382 height 16
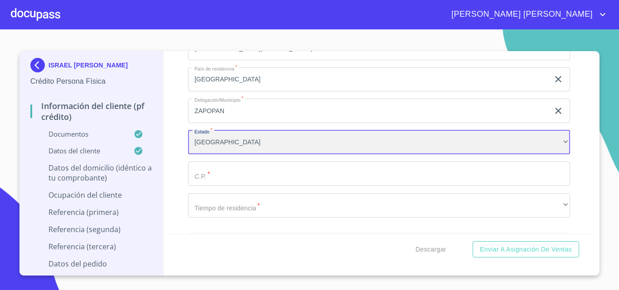
scroll to position [845, 0]
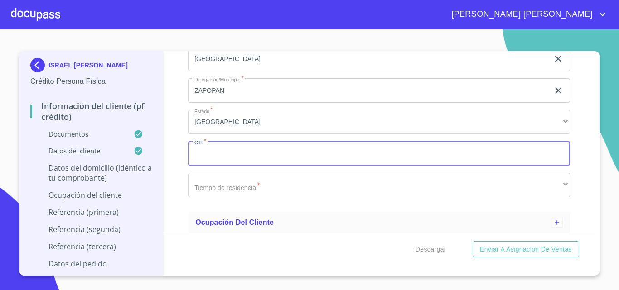
click at [221, 151] on input "Apellido Paterno   *" at bounding box center [379, 153] width 382 height 24
type input "45230"
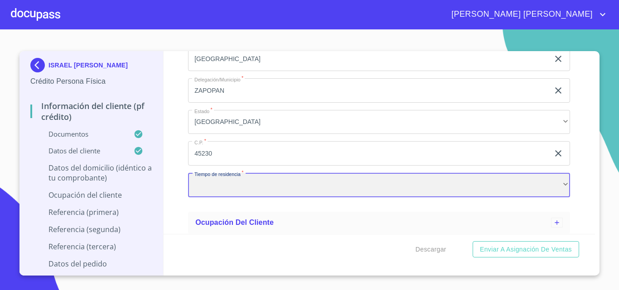
click at [211, 187] on div "​" at bounding box center [379, 185] width 382 height 24
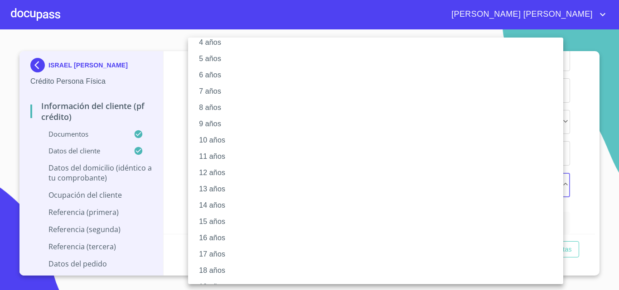
scroll to position [108, 0]
click at [233, 268] on li "20 años" at bounding box center [379, 273] width 382 height 16
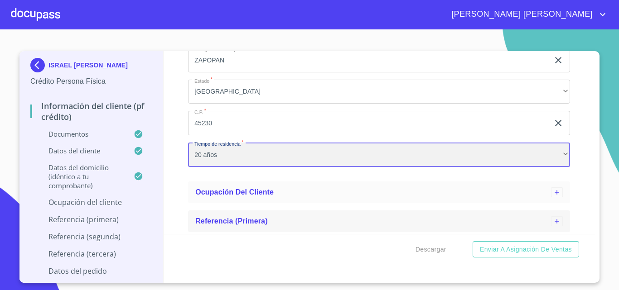
scroll to position [890, 0]
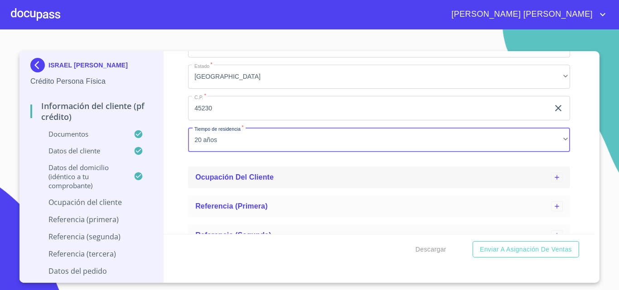
click at [262, 179] on span "Ocupación del Cliente" at bounding box center [234, 178] width 78 height 8
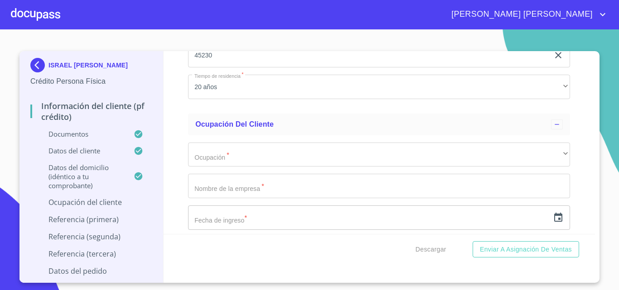
scroll to position [1026, 0]
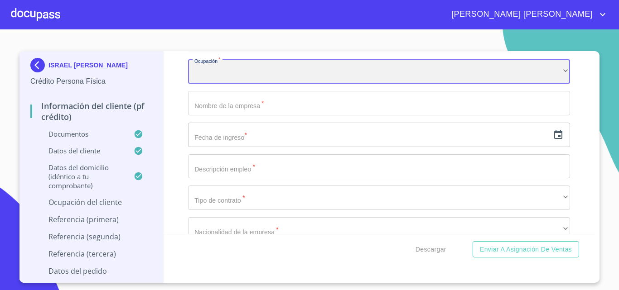
click at [225, 75] on div "​" at bounding box center [379, 72] width 382 height 24
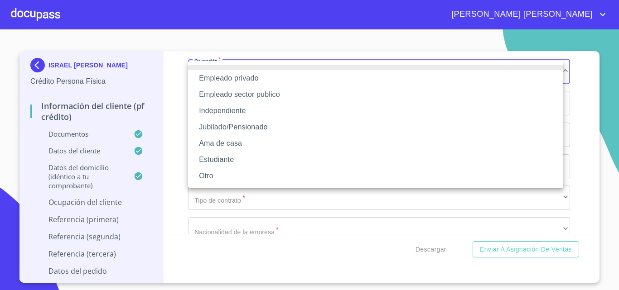
click at [252, 79] on li "Empleado privado" at bounding box center [375, 78] width 375 height 16
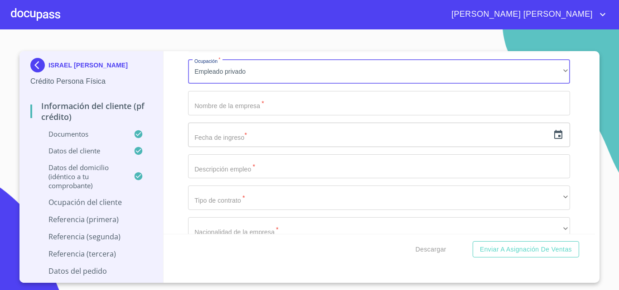
click at [236, 106] on input "Apellido Paterno   *" at bounding box center [379, 103] width 382 height 24
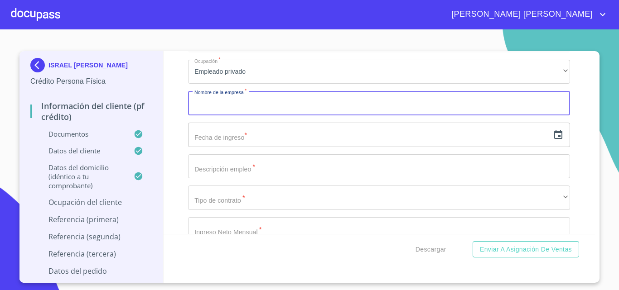
type input "J"
type input "COCA COLA"
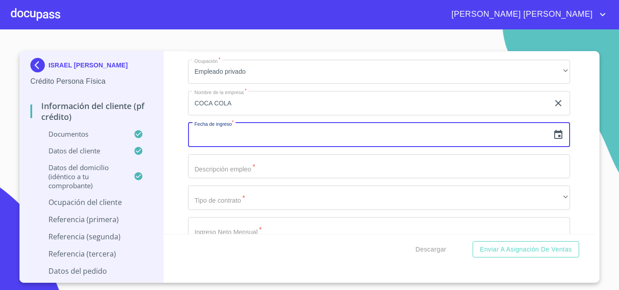
click at [554, 133] on icon "button" at bounding box center [558, 134] width 8 height 9
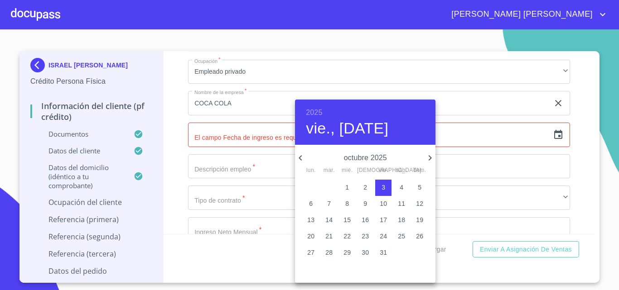
click at [307, 109] on h6 "2025" at bounding box center [314, 112] width 16 height 13
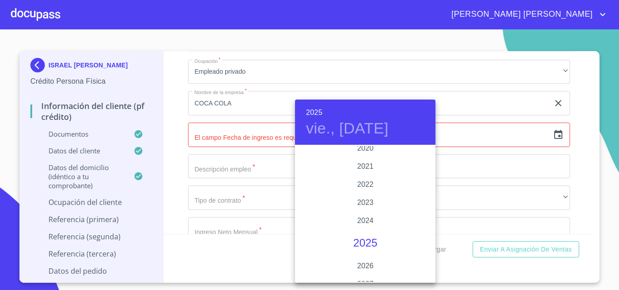
scroll to position [1712, 0]
click at [360, 176] on div "2021" at bounding box center [365, 183] width 140 height 18
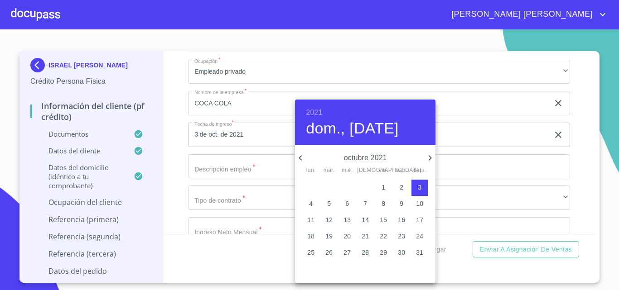
click at [300, 154] on icon "button" at bounding box center [300, 158] width 11 height 11
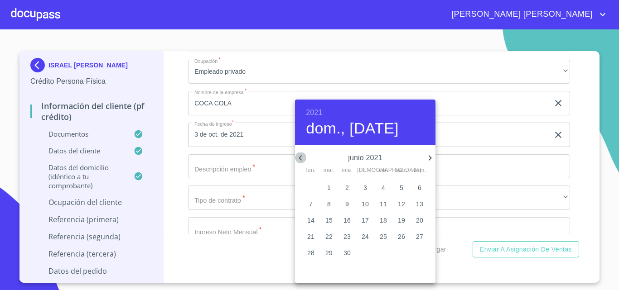
click at [300, 154] on icon "button" at bounding box center [300, 158] width 11 height 11
click at [428, 157] on icon "button" at bounding box center [429, 158] width 11 height 11
click at [345, 203] on p "5" at bounding box center [347, 203] width 4 height 9
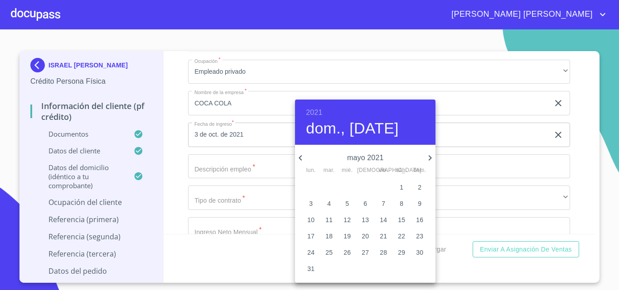
type input "5 de may. de 2021"
click at [231, 163] on div at bounding box center [309, 145] width 619 height 290
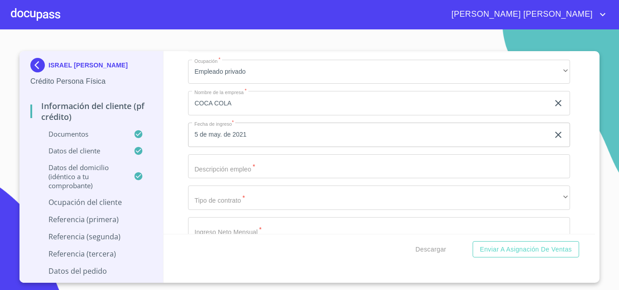
click at [239, 169] on input "Apellido Paterno   *" at bounding box center [379, 166] width 382 height 24
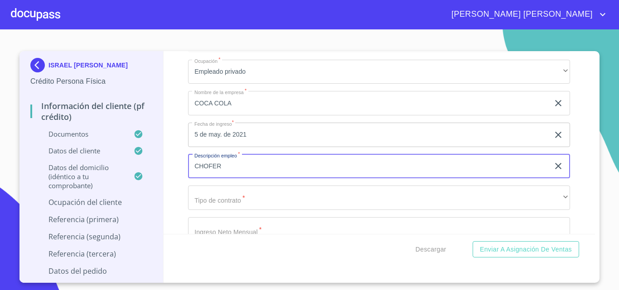
type input "CHOFER"
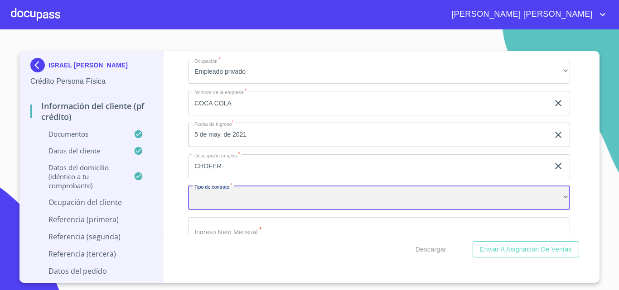
click at [258, 201] on div "​" at bounding box center [379, 198] width 382 height 24
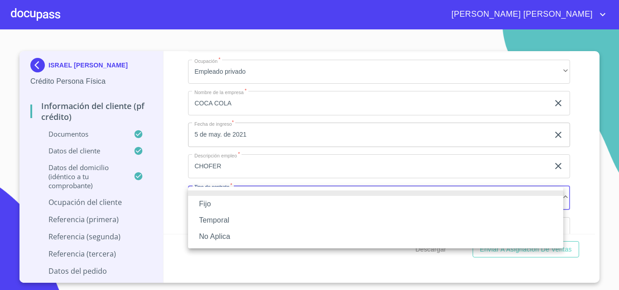
click at [253, 205] on li "Fijo" at bounding box center [375, 204] width 375 height 16
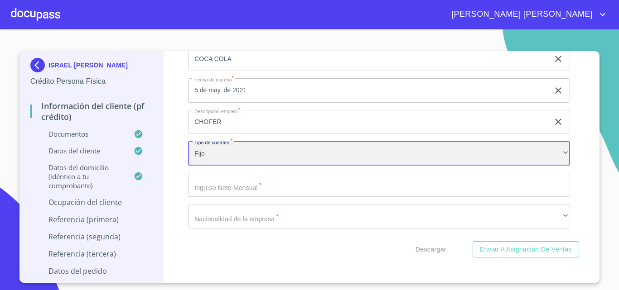
scroll to position [1117, 0]
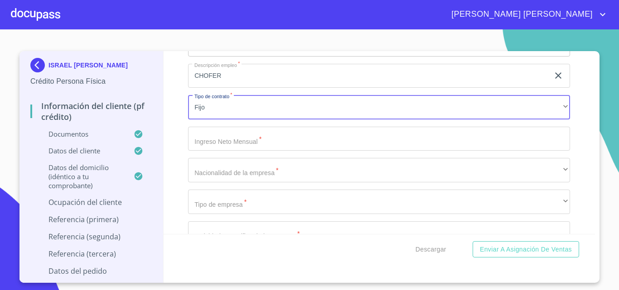
click at [247, 136] on input "Apellido Paterno   *" at bounding box center [379, 139] width 382 height 24
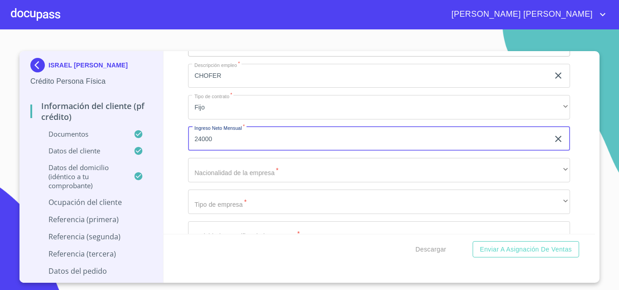
type input "24000"
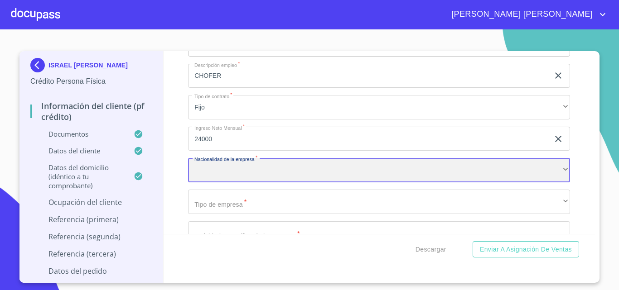
click at [255, 178] on div "​" at bounding box center [379, 170] width 382 height 24
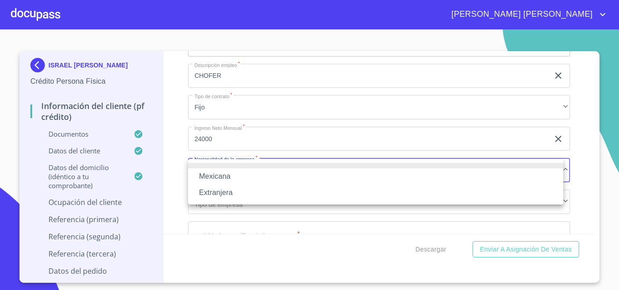
click at [247, 179] on li "Mexicana" at bounding box center [375, 177] width 375 height 16
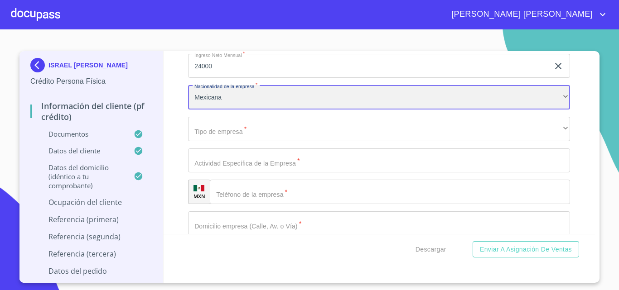
scroll to position [1207, 0]
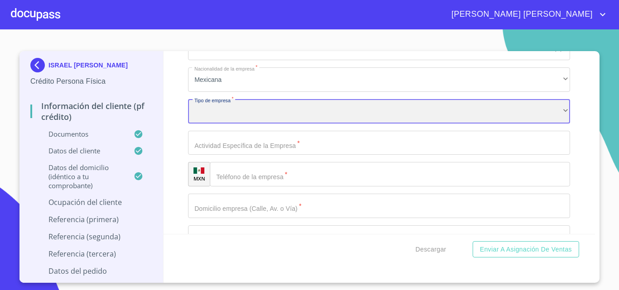
click at [253, 115] on div "​" at bounding box center [379, 111] width 382 height 24
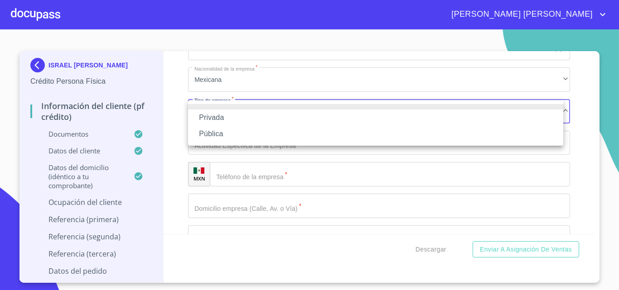
click at [253, 120] on li "Privada" at bounding box center [375, 118] width 375 height 16
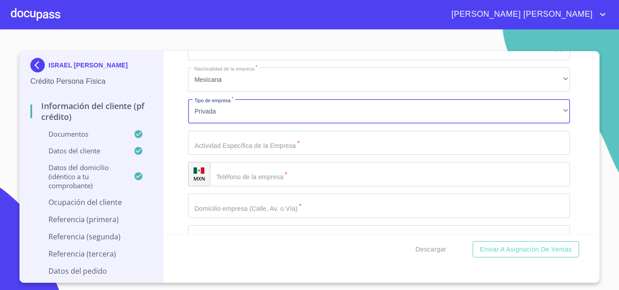
click at [262, 149] on input "Apellido Paterno   *" at bounding box center [379, 143] width 382 height 24
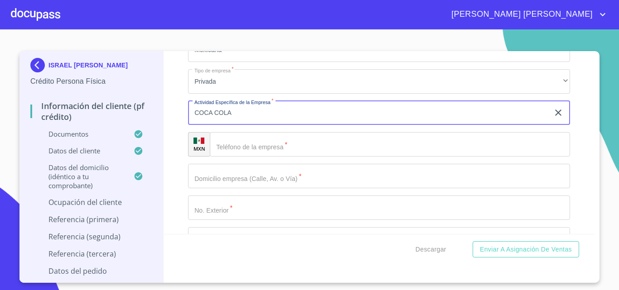
scroll to position [1253, 0]
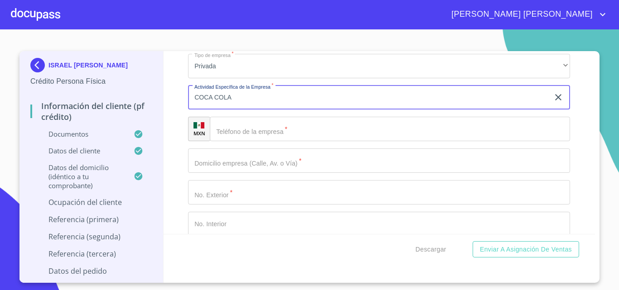
type input "COCA COLA"
click at [251, 132] on input "Apellido Paterno   *" at bounding box center [390, 129] width 360 height 24
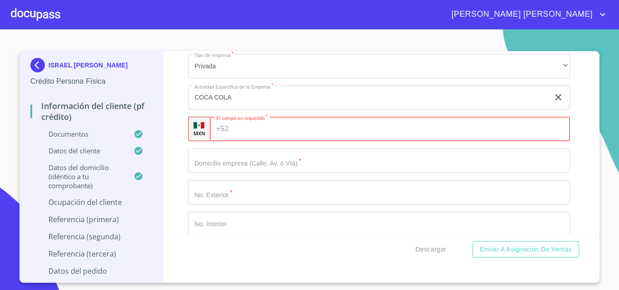
paste input "[PHONE_NUMBER]"
click at [263, 133] on input "[PHONE_NUMBER]" at bounding box center [392, 129] width 321 height 24
click at [246, 134] on input "[PHONE_NUMBER]" at bounding box center [392, 129] width 321 height 24
click at [239, 131] on input "[PHONE_NUMBER]" at bounding box center [392, 129] width 321 height 24
type input "[PHONE_NUMBER]"
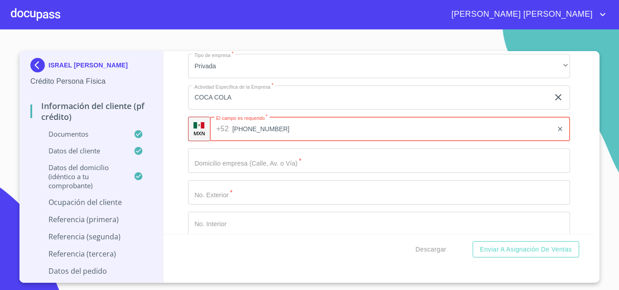
drag, startPoint x: 289, startPoint y: 138, endPoint x: 213, endPoint y: 155, distance: 78.1
click at [181, 138] on div "Información del cliente (PF crédito) Documentos Datos del cliente Apellido [PER…" at bounding box center [380, 142] width 432 height 183
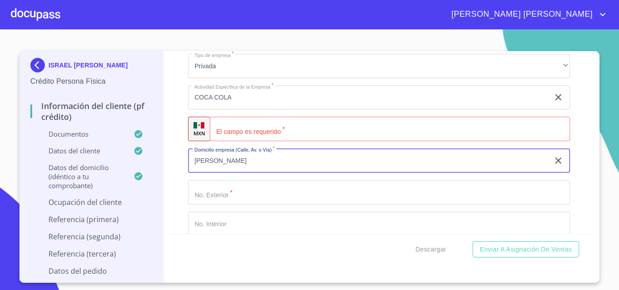
type input "[PERSON_NAME]"
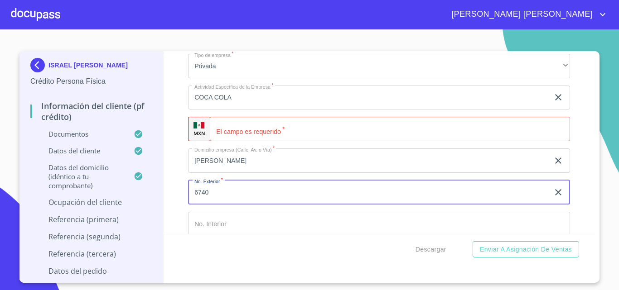
type input "6740"
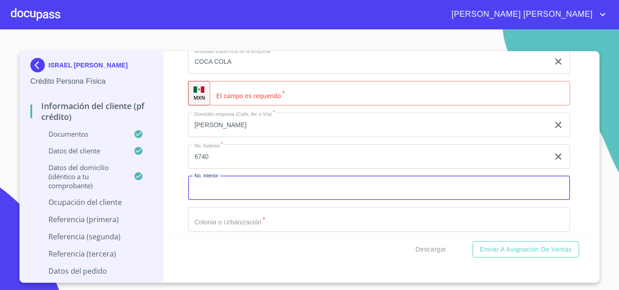
scroll to position [1345, 0]
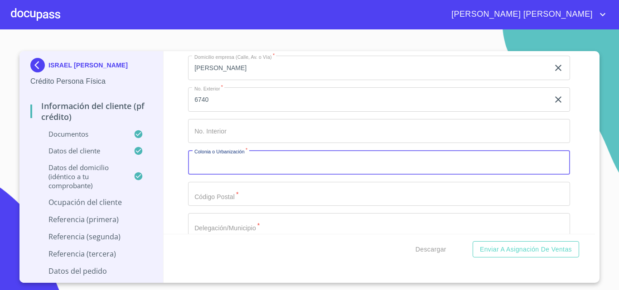
drag, startPoint x: 243, startPoint y: 164, endPoint x: 279, endPoint y: 189, distance: 44.2
click at [244, 164] on input "Apellido Paterno   *" at bounding box center [379, 162] width 382 height 24
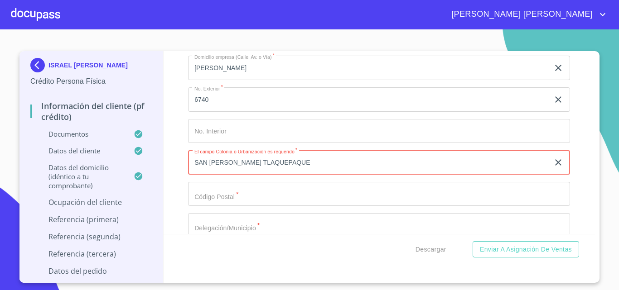
type input "SAN [PERSON_NAME] TLAQUEPAQUE"
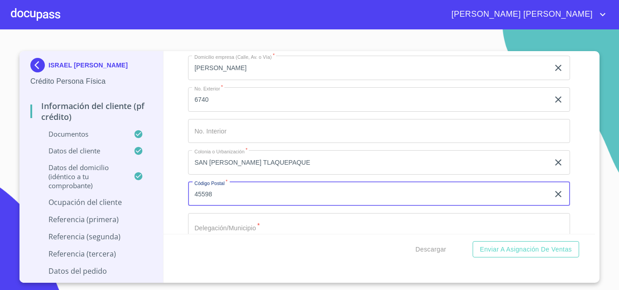
type input "45598"
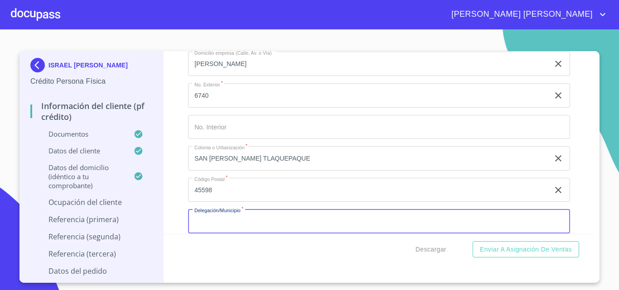
scroll to position [1395, 0]
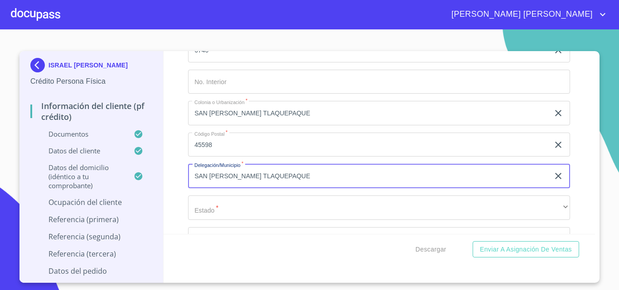
type input "SAN [PERSON_NAME] TLAQUEPAQUE"
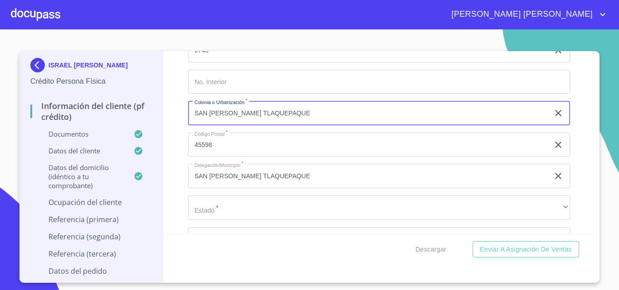
drag, startPoint x: 295, startPoint y: 117, endPoint x: 112, endPoint y: 123, distance: 183.1
click at [113, 124] on div "[PERSON_NAME] Persona Física Información del cliente (PF crédito) Documentos Da…" at bounding box center [306, 167] width 575 height 232
type input "TOLUQUILLA"
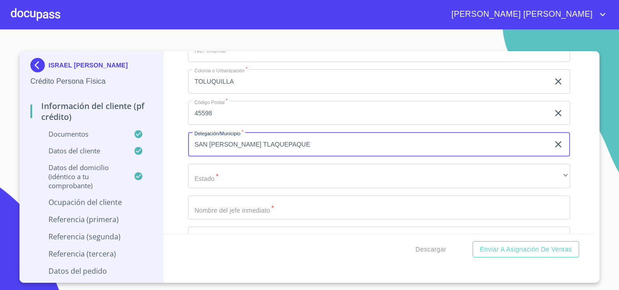
scroll to position [1440, 0]
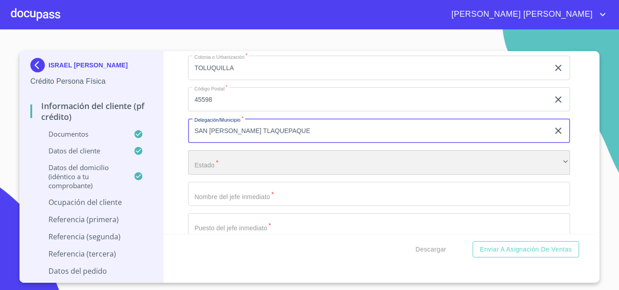
click at [248, 165] on div "​" at bounding box center [379, 162] width 382 height 24
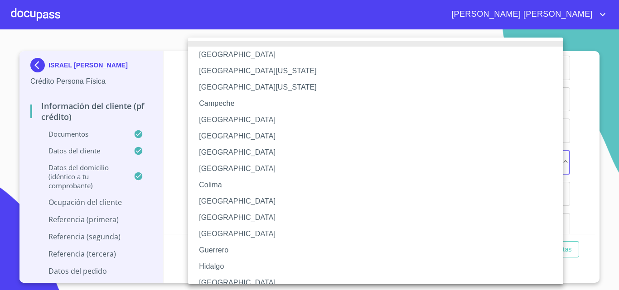
click at [222, 278] on li "[GEOGRAPHIC_DATA]" at bounding box center [379, 283] width 382 height 16
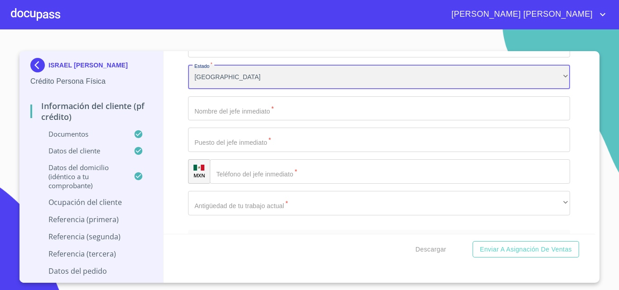
scroll to position [1531, 0]
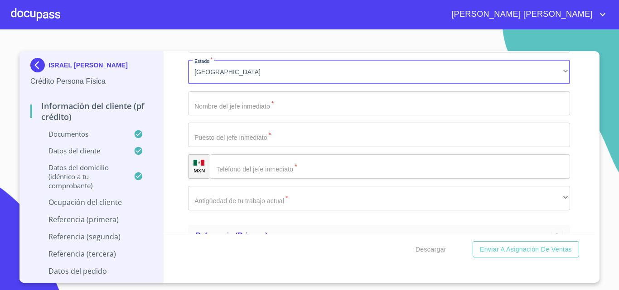
click at [254, 103] on input "Apellido Paterno   *" at bounding box center [379, 104] width 382 height 24
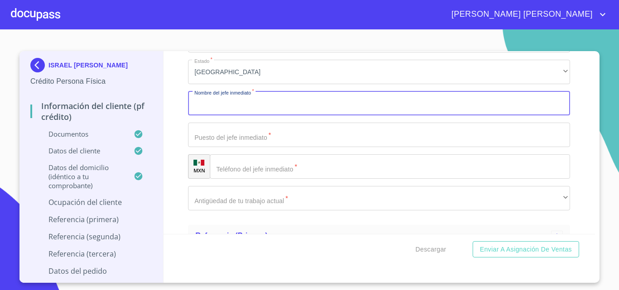
click at [240, 113] on input "Apellido Paterno   *" at bounding box center [379, 104] width 382 height 24
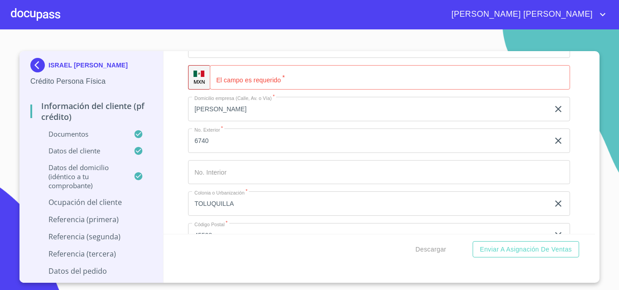
scroll to position [1259, 0]
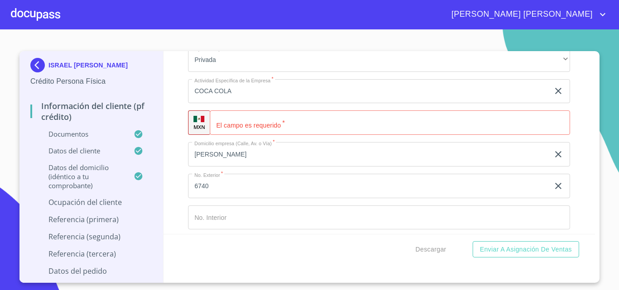
click at [250, 125] on input "Apellido Paterno   *" at bounding box center [390, 123] width 360 height 24
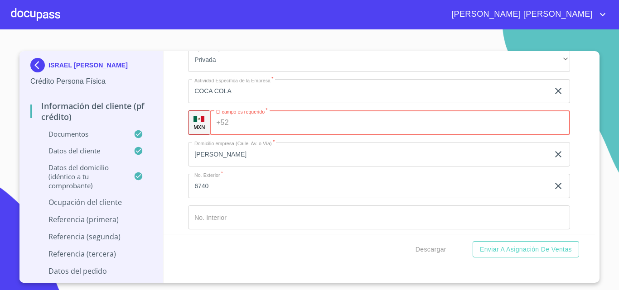
paste input "[PHONE_NUMBER]"
click at [247, 128] on input "[PHONE_NUMBER]" at bounding box center [392, 123] width 321 height 24
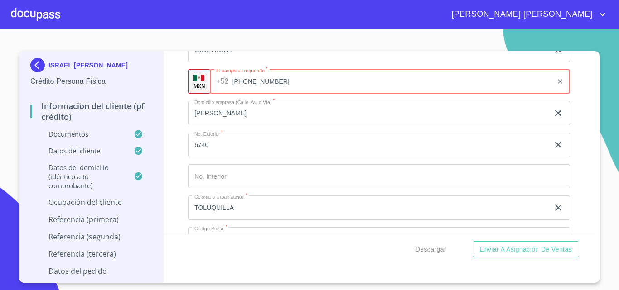
scroll to position [1350, 0]
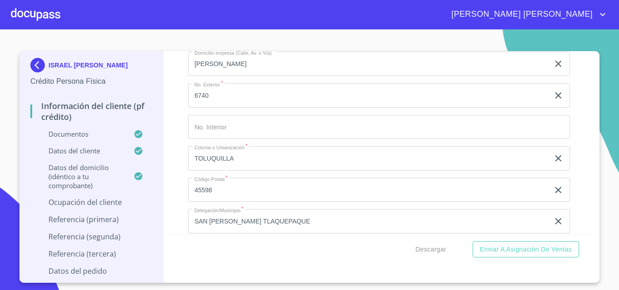
type input "[PHONE_NUMBER]"
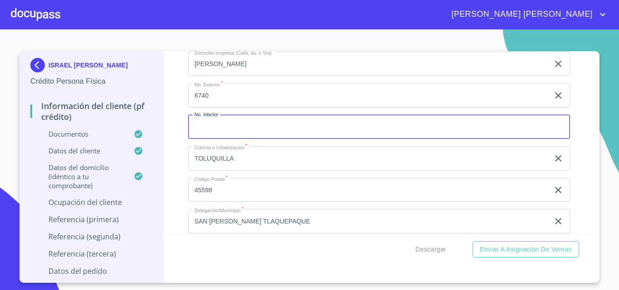
click at [260, 127] on input "Apellido Paterno   *" at bounding box center [379, 127] width 382 height 24
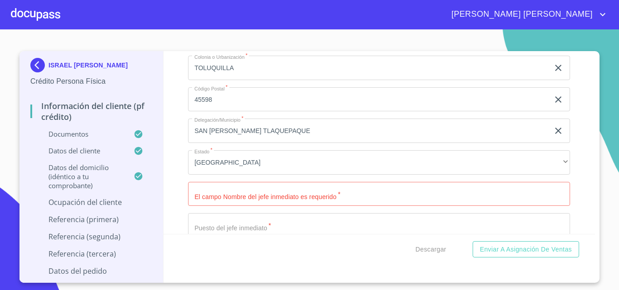
scroll to position [1485, 0]
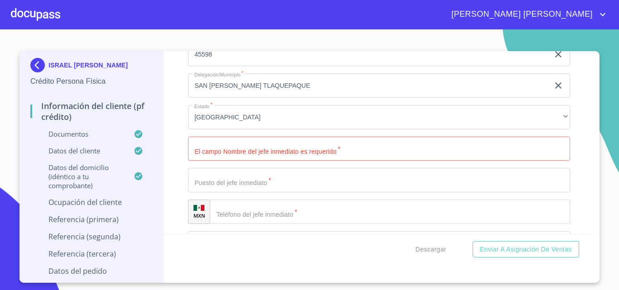
click at [248, 177] on input "Apellido Paterno   *" at bounding box center [379, 180] width 382 height 24
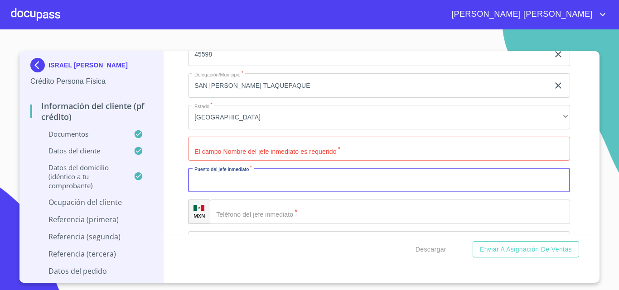
click at [260, 154] on input "Apellido Paterno   *" at bounding box center [379, 149] width 382 height 24
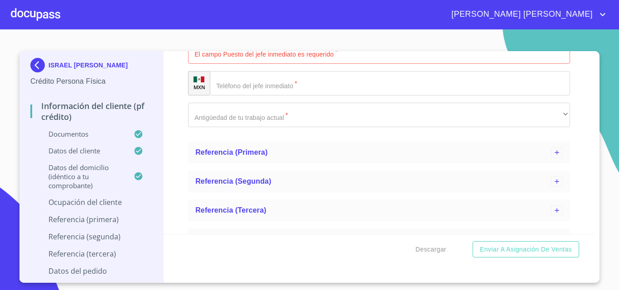
scroll to position [1621, 0]
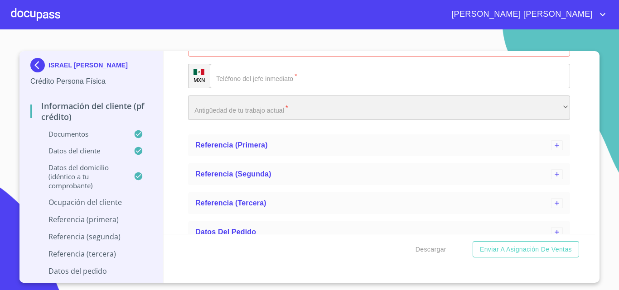
click at [241, 112] on div "​" at bounding box center [379, 108] width 382 height 24
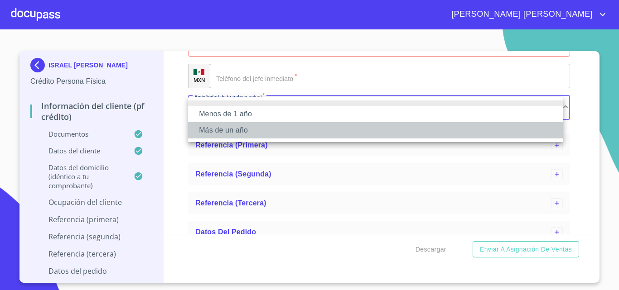
click at [234, 129] on li "Más de un año" at bounding box center [375, 130] width 375 height 16
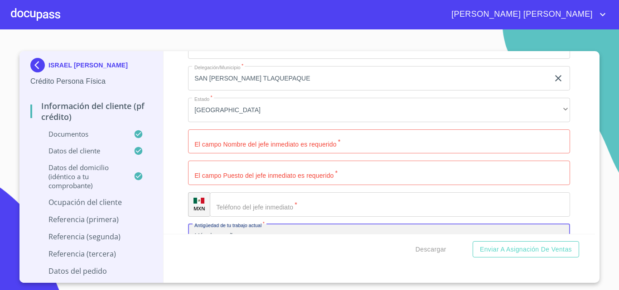
scroll to position [1485, 0]
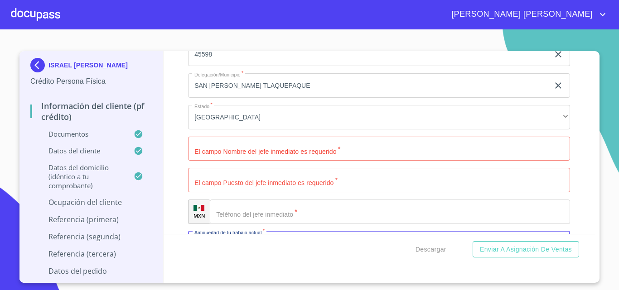
click at [235, 156] on input "Apellido Paterno   *" at bounding box center [379, 149] width 382 height 24
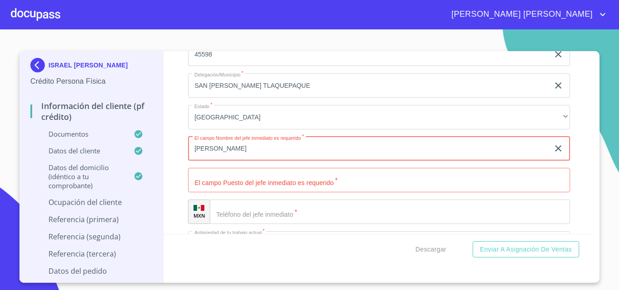
type input "[PERSON_NAME]"
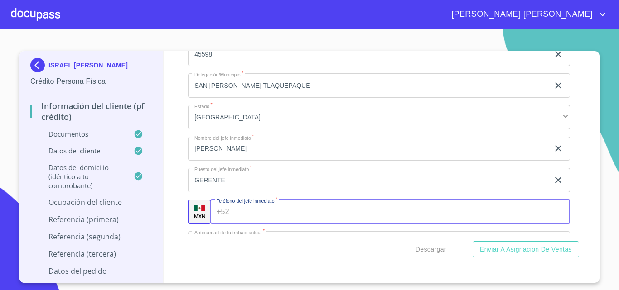
click at [295, 175] on input "GERENTE" at bounding box center [368, 180] width 361 height 24
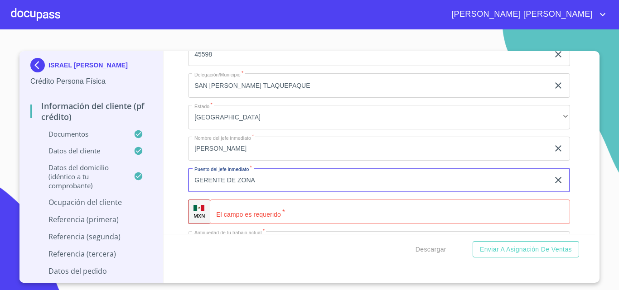
type input "GERENTE DE ZONA"
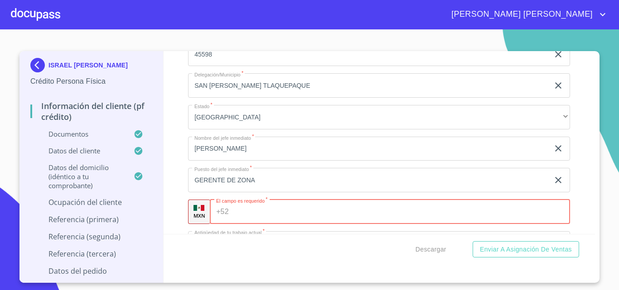
scroll to position [1576, 0]
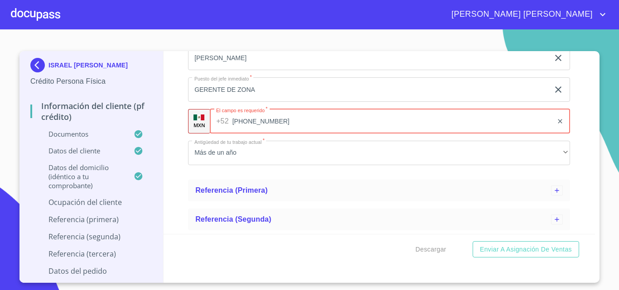
type input "[PHONE_NUMBER]"
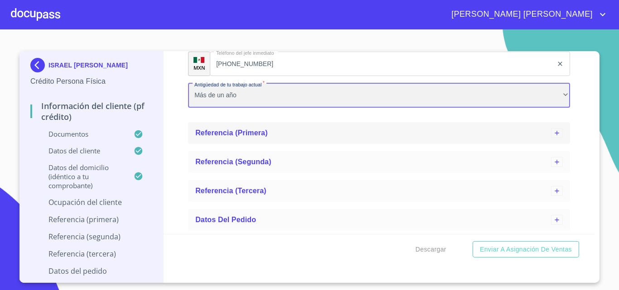
scroll to position [1634, 0]
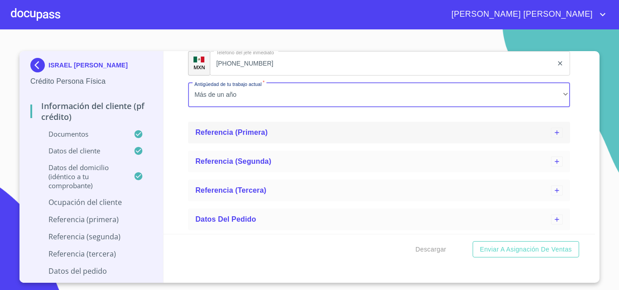
click at [253, 123] on div "Referencia (primera)" at bounding box center [379, 133] width 382 height 22
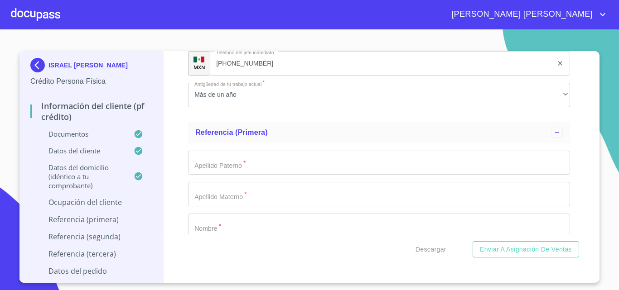
click at [250, 165] on input "Apellido Paterno   *" at bounding box center [379, 163] width 382 height 24
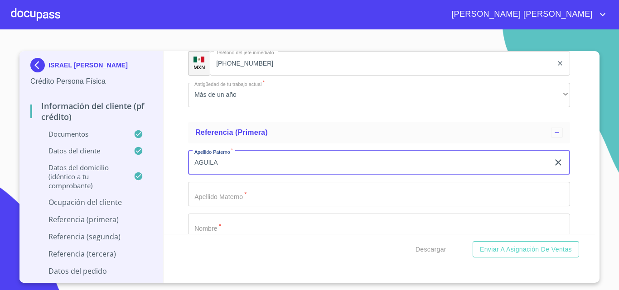
type input "AGUILA"
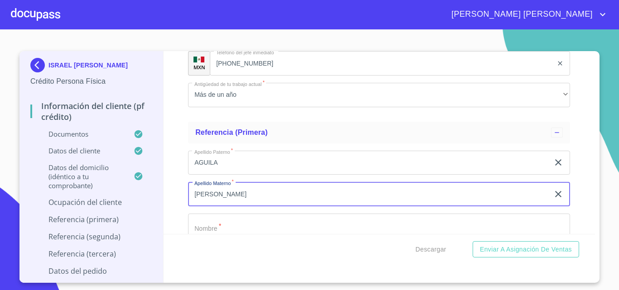
type input "[PERSON_NAME]"
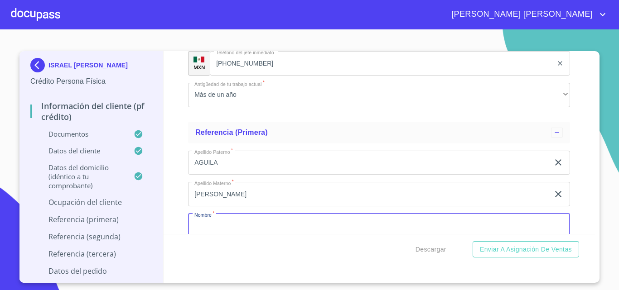
scroll to position [1638, 0]
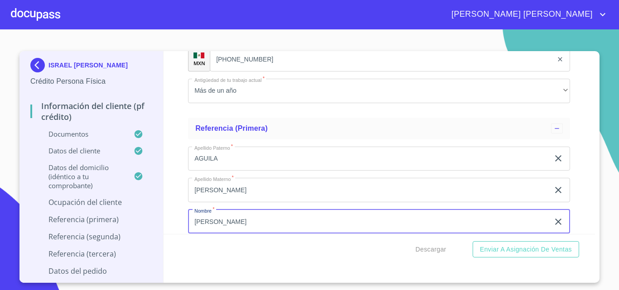
type input "[PERSON_NAME]"
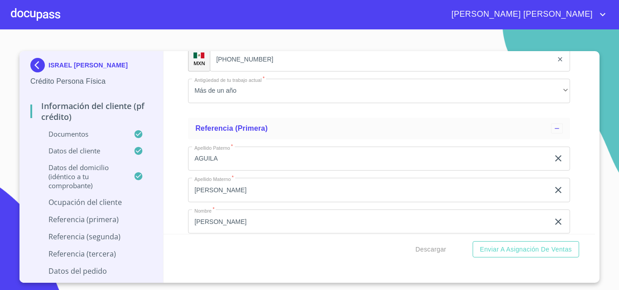
scroll to position [1749, 0]
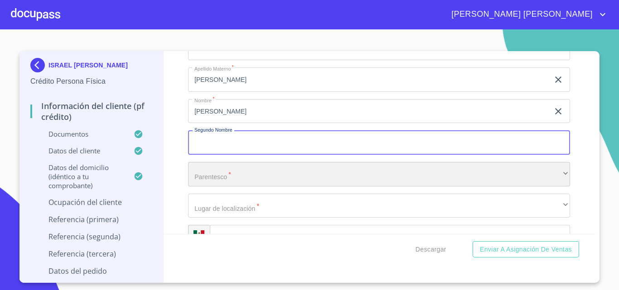
click at [243, 177] on div "​" at bounding box center [379, 174] width 382 height 24
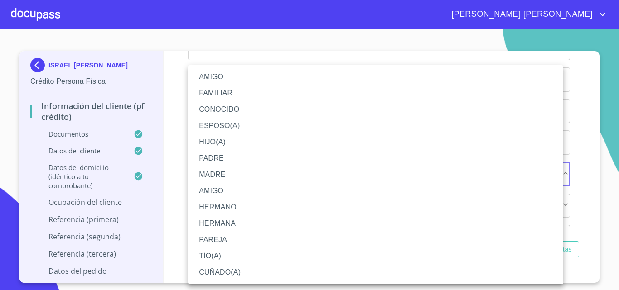
click at [246, 90] on li "FAMILIAR" at bounding box center [375, 93] width 375 height 16
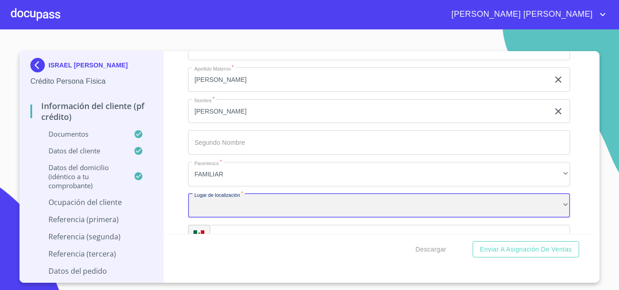
click at [238, 206] on div "​" at bounding box center [379, 206] width 382 height 24
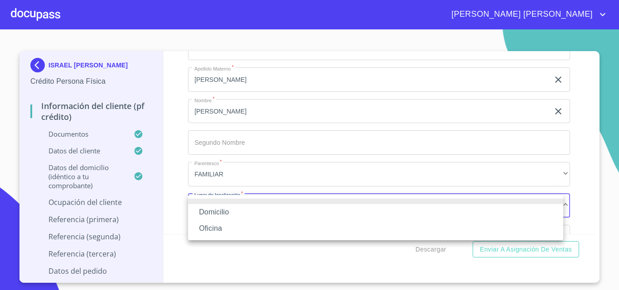
click at [241, 210] on li "Domicilio" at bounding box center [375, 212] width 375 height 16
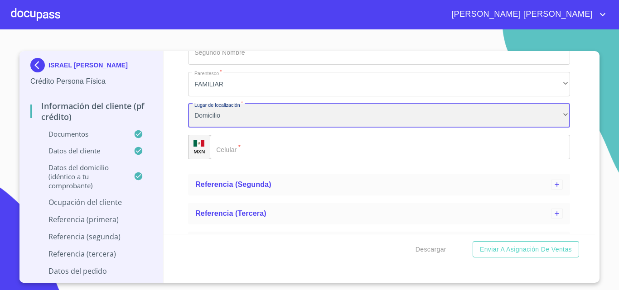
scroll to position [1839, 0]
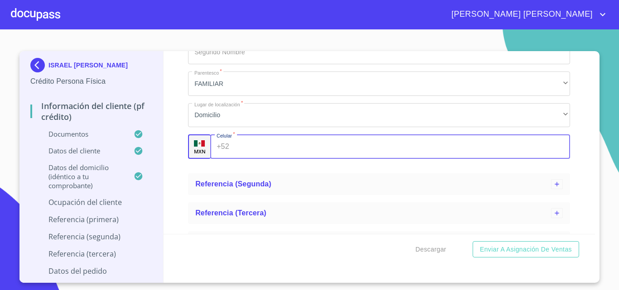
drag, startPoint x: 228, startPoint y: 145, endPoint x: 233, endPoint y: 146, distance: 4.7
click at [230, 145] on div "+52 ​" at bounding box center [390, 147] width 360 height 24
type input "[PHONE_NUMBER]"
click at [289, 186] on div "Referencia (segunda)" at bounding box center [373, 184] width 356 height 11
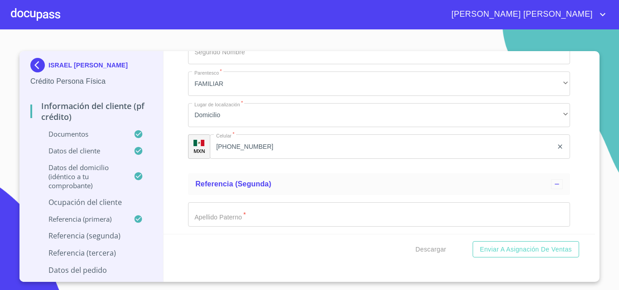
scroll to position [1930, 0]
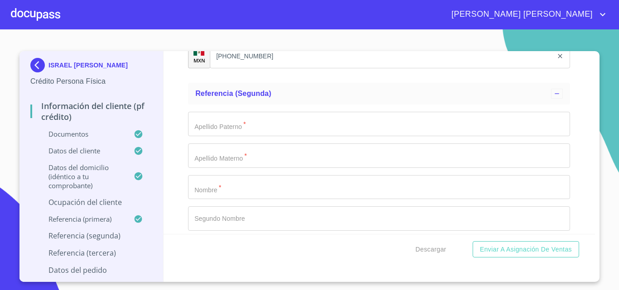
click at [233, 124] on input "Apellido Paterno   *" at bounding box center [379, 124] width 382 height 24
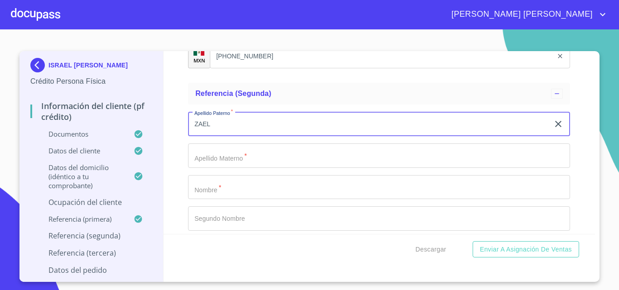
type input "ZAEL"
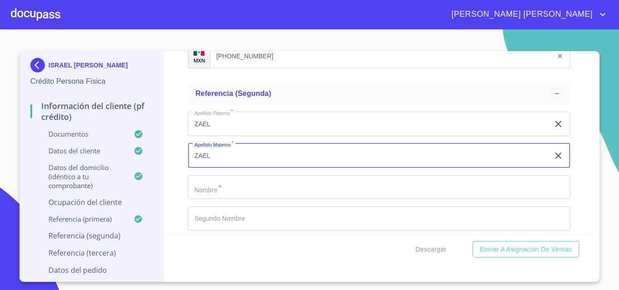
type input "ZAEL"
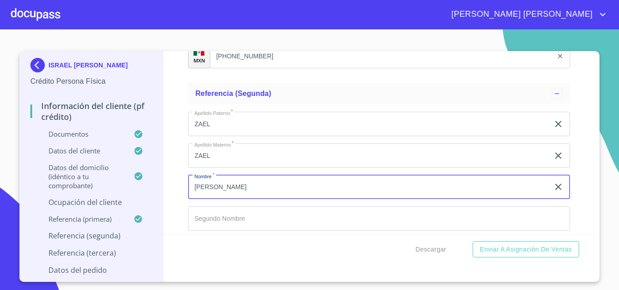
type input "[PERSON_NAME]"
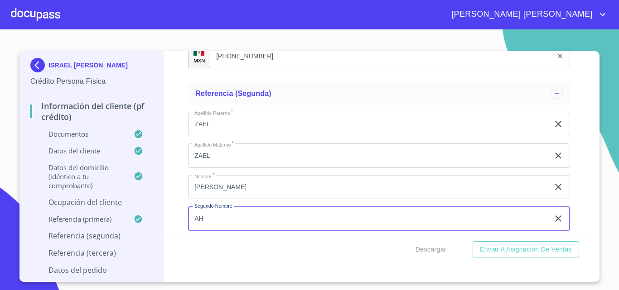
type input "A"
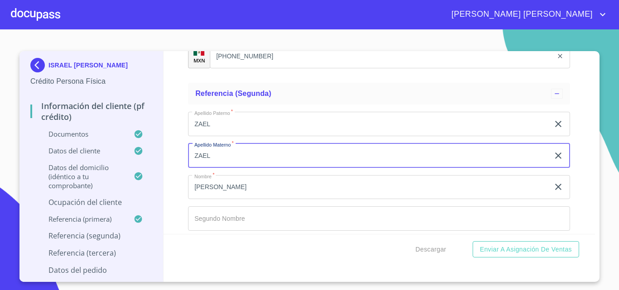
drag, startPoint x: 244, startPoint y: 161, endPoint x: 81, endPoint y: 155, distance: 162.7
click at [81, 155] on div "[PERSON_NAME] Persona Física Información del cliente (PF crédito) Documentos Da…" at bounding box center [306, 166] width 575 height 231
type input "[PERSON_NAME]"
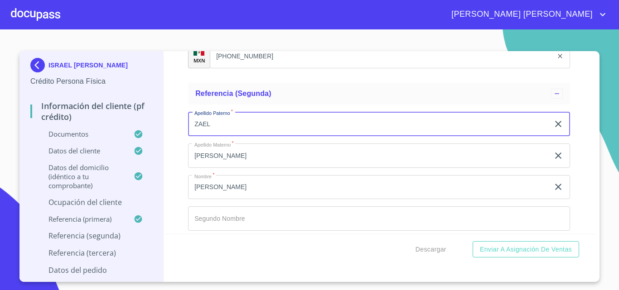
drag, startPoint x: 222, startPoint y: 122, endPoint x: 87, endPoint y: 134, distance: 135.1
click at [91, 134] on div "[PERSON_NAME] Persona Física Información del cliente (PF crédito) Documentos Da…" at bounding box center [306, 166] width 575 height 231
type input "[PERSON_NAME]"
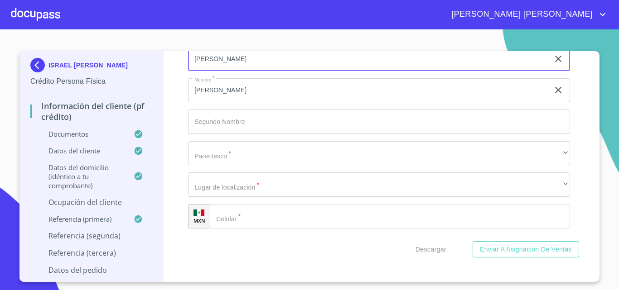
scroll to position [2066, 0]
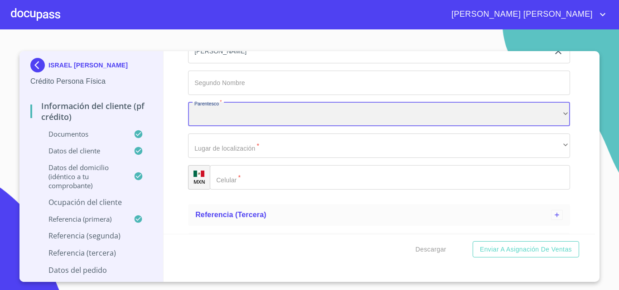
click at [235, 111] on div "​" at bounding box center [379, 114] width 382 height 24
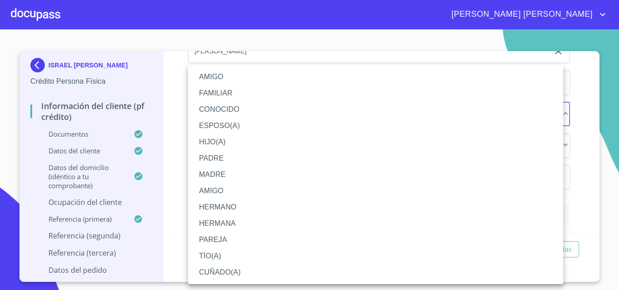
click at [250, 217] on li "HERMANA" at bounding box center [375, 224] width 375 height 16
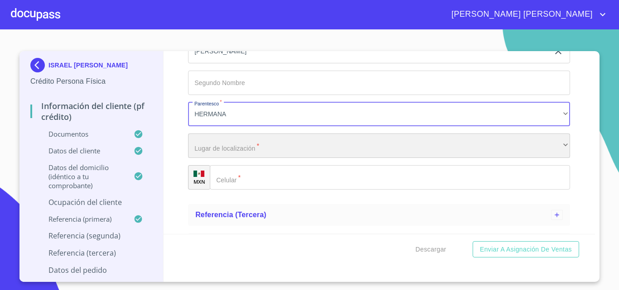
click at [241, 153] on div "​" at bounding box center [379, 146] width 382 height 24
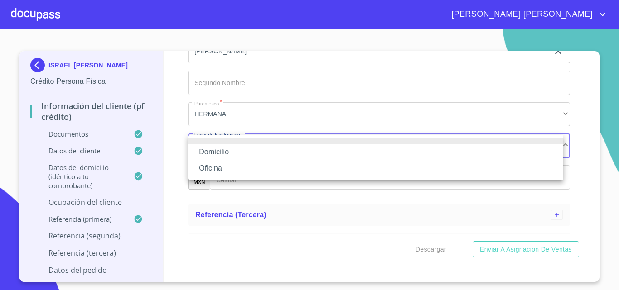
click at [243, 151] on li "Domicilio" at bounding box center [375, 152] width 375 height 16
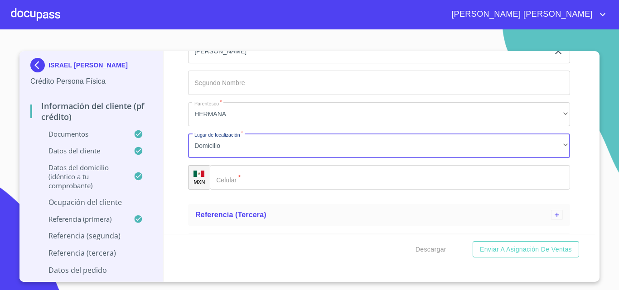
click at [256, 184] on input "Apellido Paterno   *" at bounding box center [390, 177] width 360 height 24
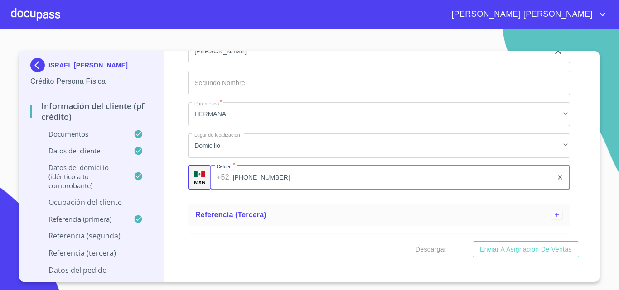
type input "[PHONE_NUMBER]"
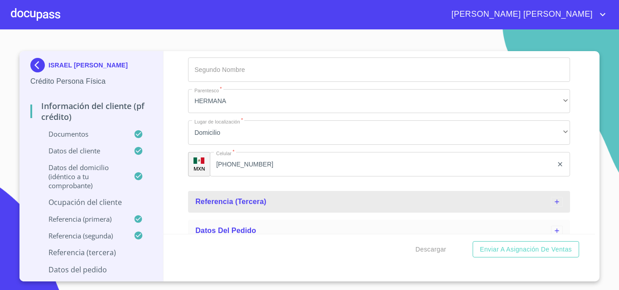
scroll to position [2090, 0]
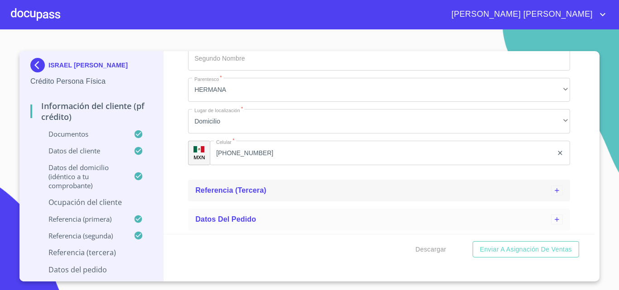
click at [272, 191] on div "Referencia (tercera)" at bounding box center [373, 190] width 356 height 11
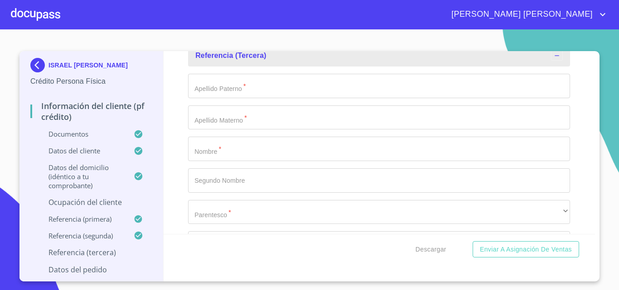
scroll to position [2226, 0]
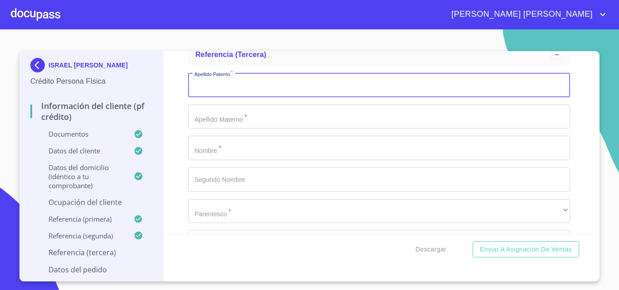
click at [232, 89] on input "Apellido Paterno   *" at bounding box center [379, 85] width 382 height 24
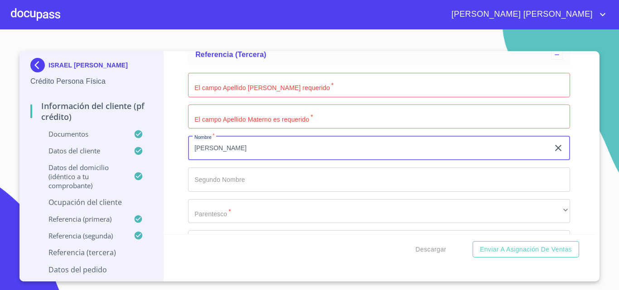
type input "[PERSON_NAME]"
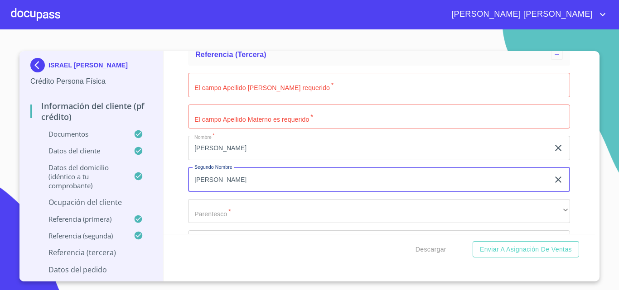
type input "[PERSON_NAME]"
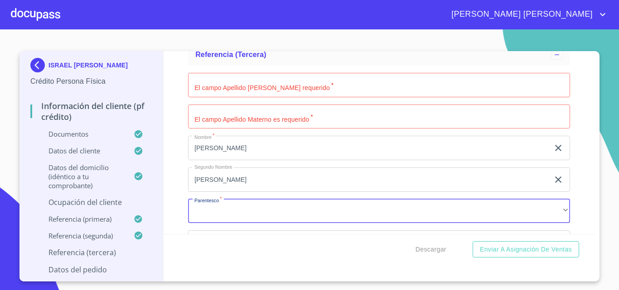
click at [215, 82] on input "Apellido Paterno   *" at bounding box center [379, 85] width 382 height 24
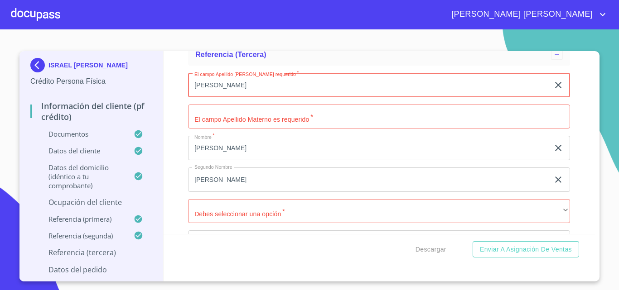
type input "[PERSON_NAME]"
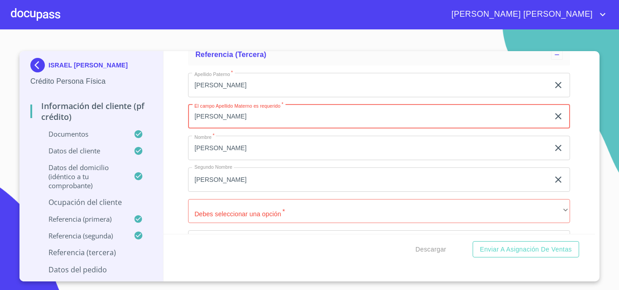
type input "[PERSON_NAME]"
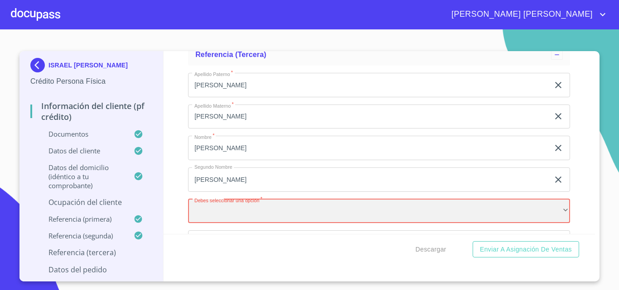
click at [239, 200] on div "​" at bounding box center [379, 211] width 382 height 24
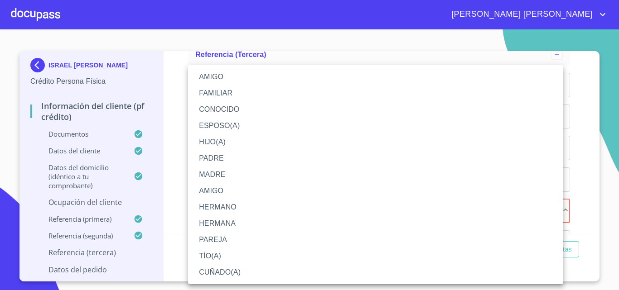
click at [234, 206] on li "HERMANO" at bounding box center [375, 207] width 375 height 16
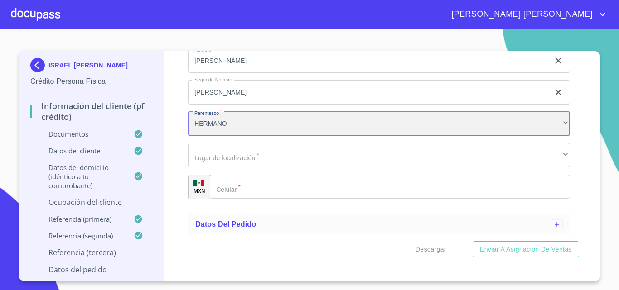
scroll to position [2317, 0]
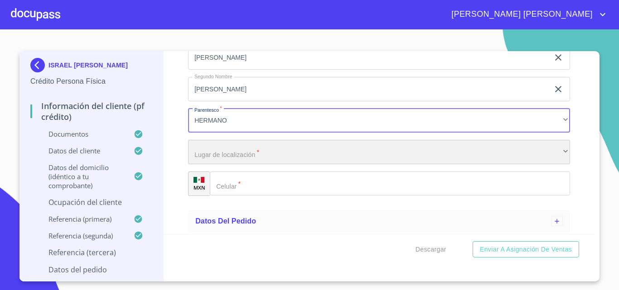
click at [241, 145] on div "​" at bounding box center [379, 152] width 382 height 24
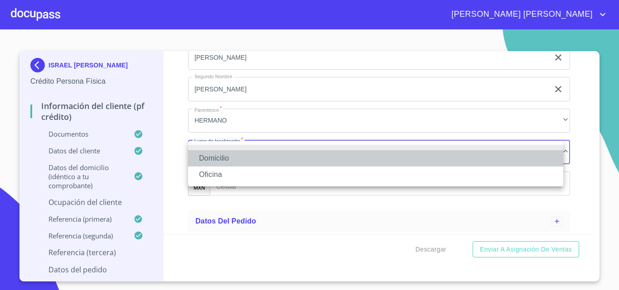
click at [239, 157] on li "Domicilio" at bounding box center [375, 158] width 375 height 16
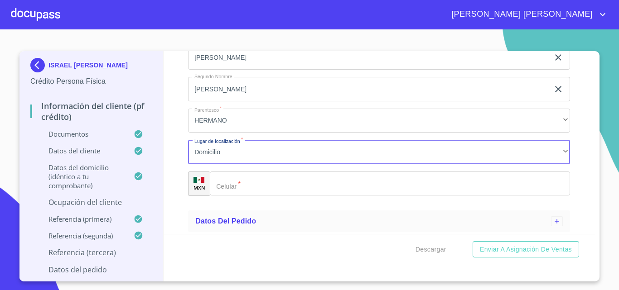
click at [247, 183] on input "Apellido Paterno   *" at bounding box center [390, 184] width 360 height 24
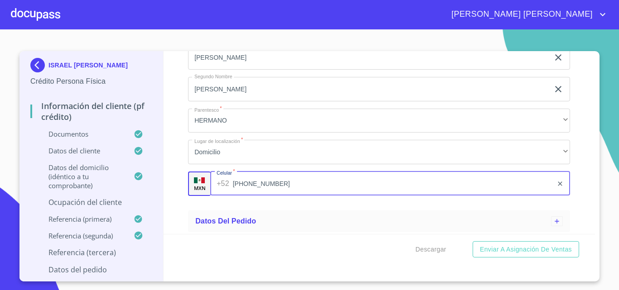
type input "[PHONE_NUMBER]"
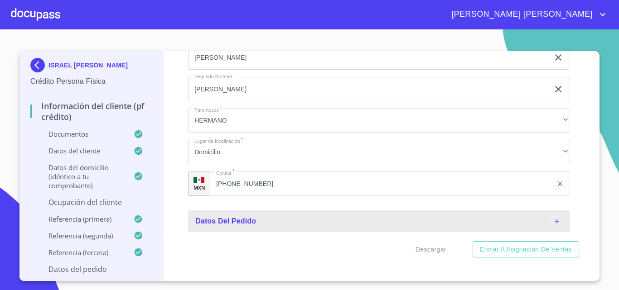
scroll to position [2318, 0]
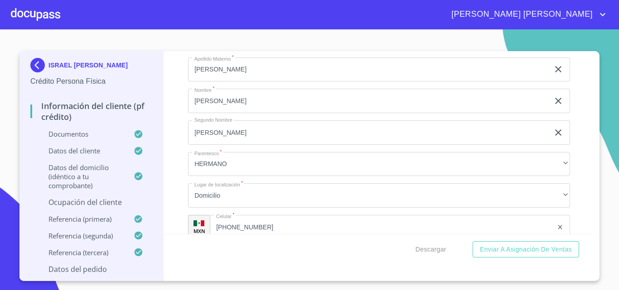
click at [93, 200] on p "Ocupación del Cliente" at bounding box center [91, 203] width 122 height 10
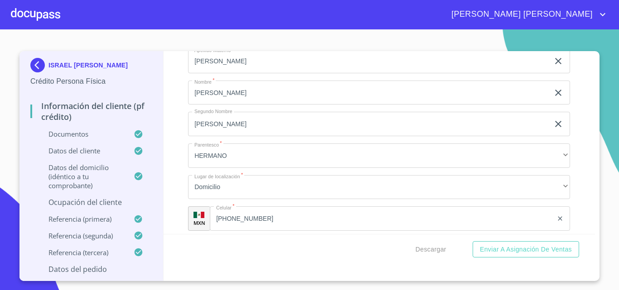
scroll to position [1856, 0]
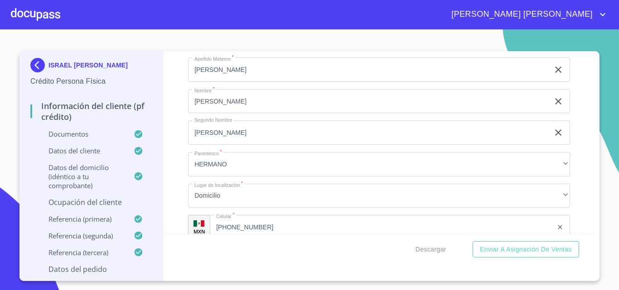
click at [89, 203] on p "Ocupación del Cliente" at bounding box center [91, 203] width 122 height 10
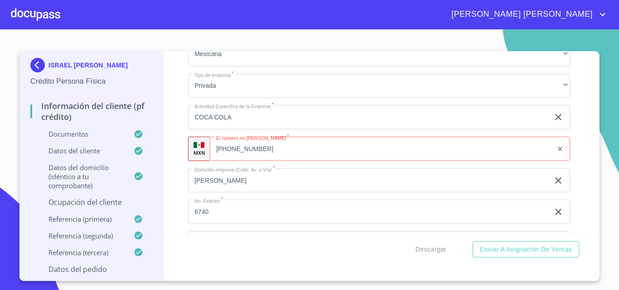
scroll to position [814, 0]
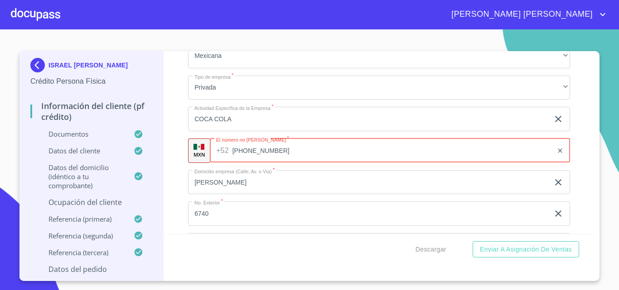
drag, startPoint x: 188, startPoint y: 153, endPoint x: 182, endPoint y: 154, distance: 5.5
click at [182, 154] on div "Información del cliente (PF crédito) Documentos Datos del cliente Estado Civil …" at bounding box center [380, 142] width 432 height 183
drag, startPoint x: 289, startPoint y: 153, endPoint x: 215, endPoint y: 147, distance: 73.6
click at [218, 147] on div "[PHONE_NUMBER] ​" at bounding box center [390, 151] width 360 height 24
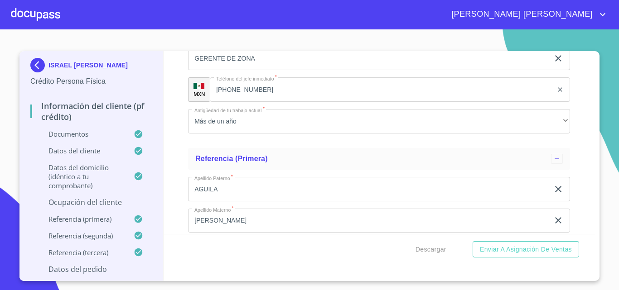
scroll to position [1221, 0]
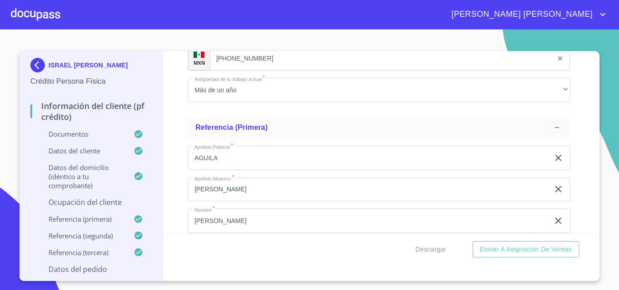
type input "[PHONE_NUMBER]"
click at [256, 201] on input "[PERSON_NAME]" at bounding box center [368, 190] width 361 height 24
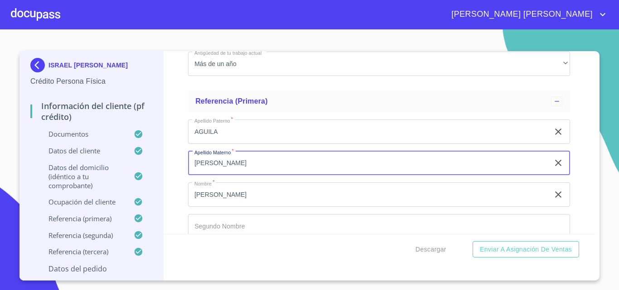
scroll to position [1267, 0]
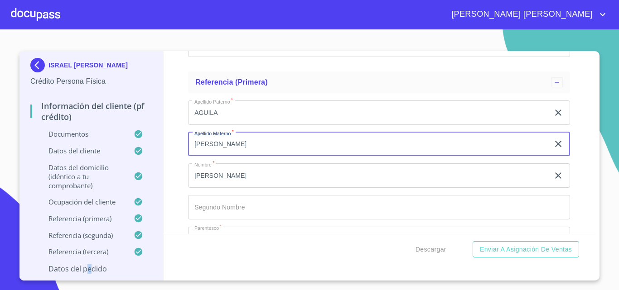
click at [90, 270] on p "Datos del pedido" at bounding box center [91, 269] width 122 height 10
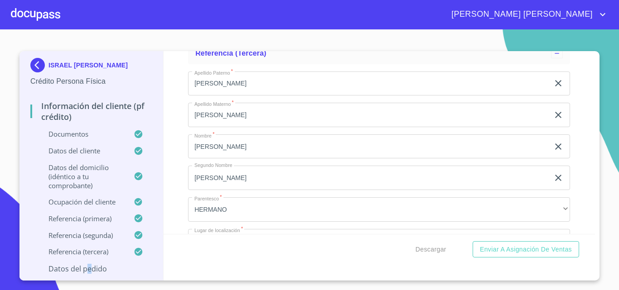
scroll to position [1901, 0]
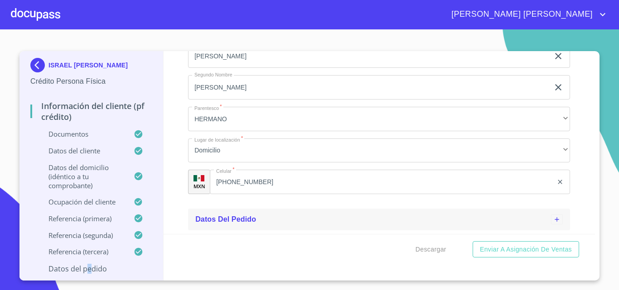
click at [236, 225] on div "Datos del pedido" at bounding box center [373, 219] width 356 height 11
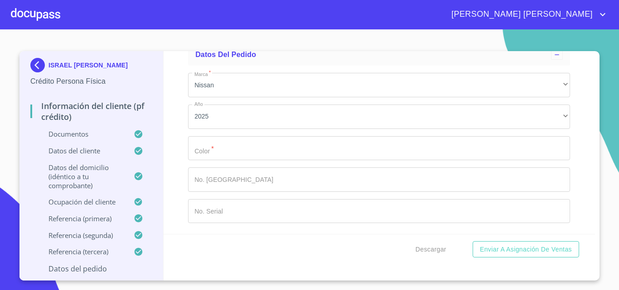
click at [236, 147] on input "Estado Civil   *" at bounding box center [379, 148] width 382 height 24
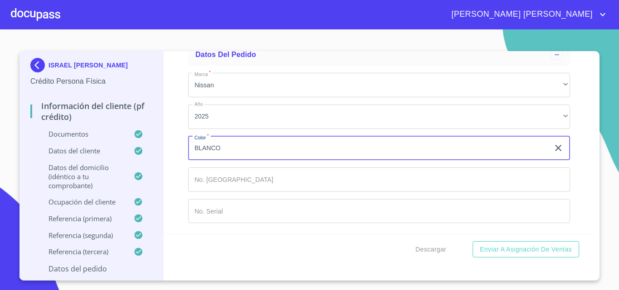
type input "BLANCO"
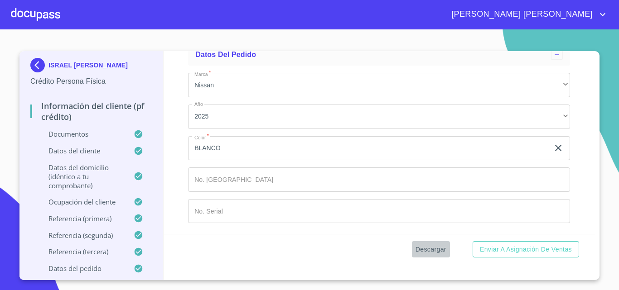
click at [444, 247] on span "Descargar" at bounding box center [430, 249] width 31 height 11
